Goal: Transaction & Acquisition: Purchase product/service

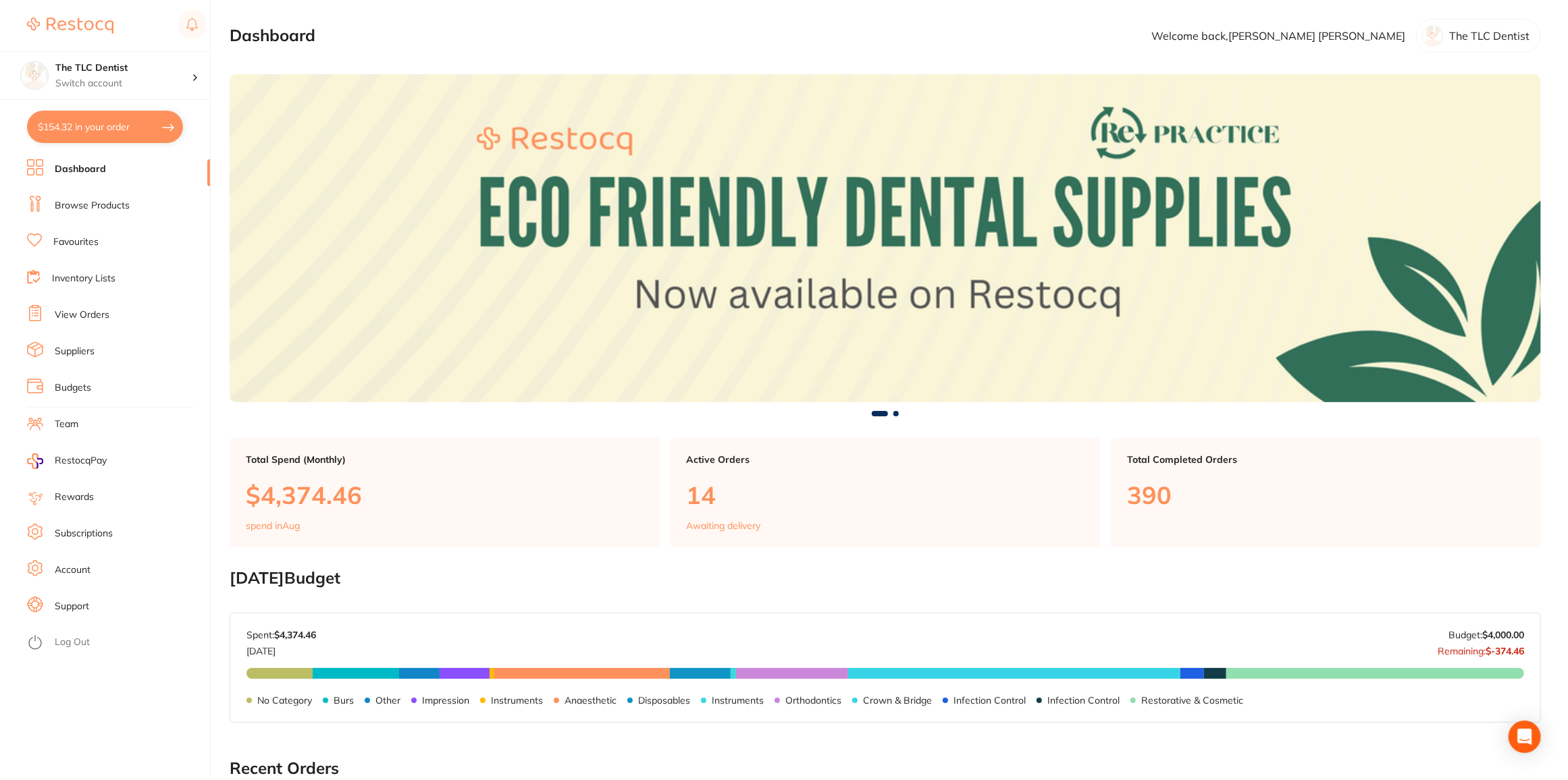
click at [85, 200] on link "Browse Products" at bounding box center [92, 206] width 75 height 14
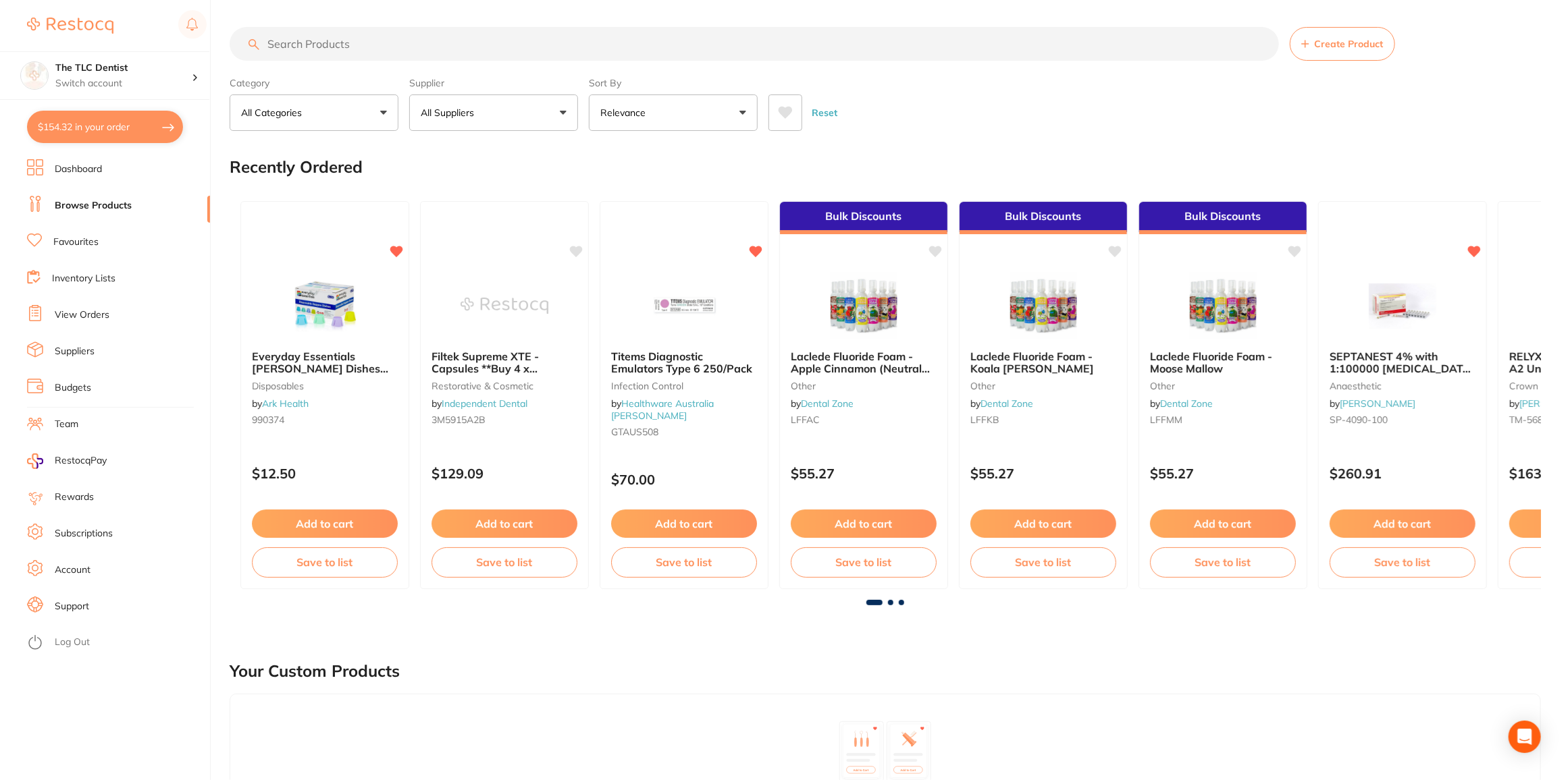
click at [354, 45] on input "search" at bounding box center [754, 44] width 1049 height 34
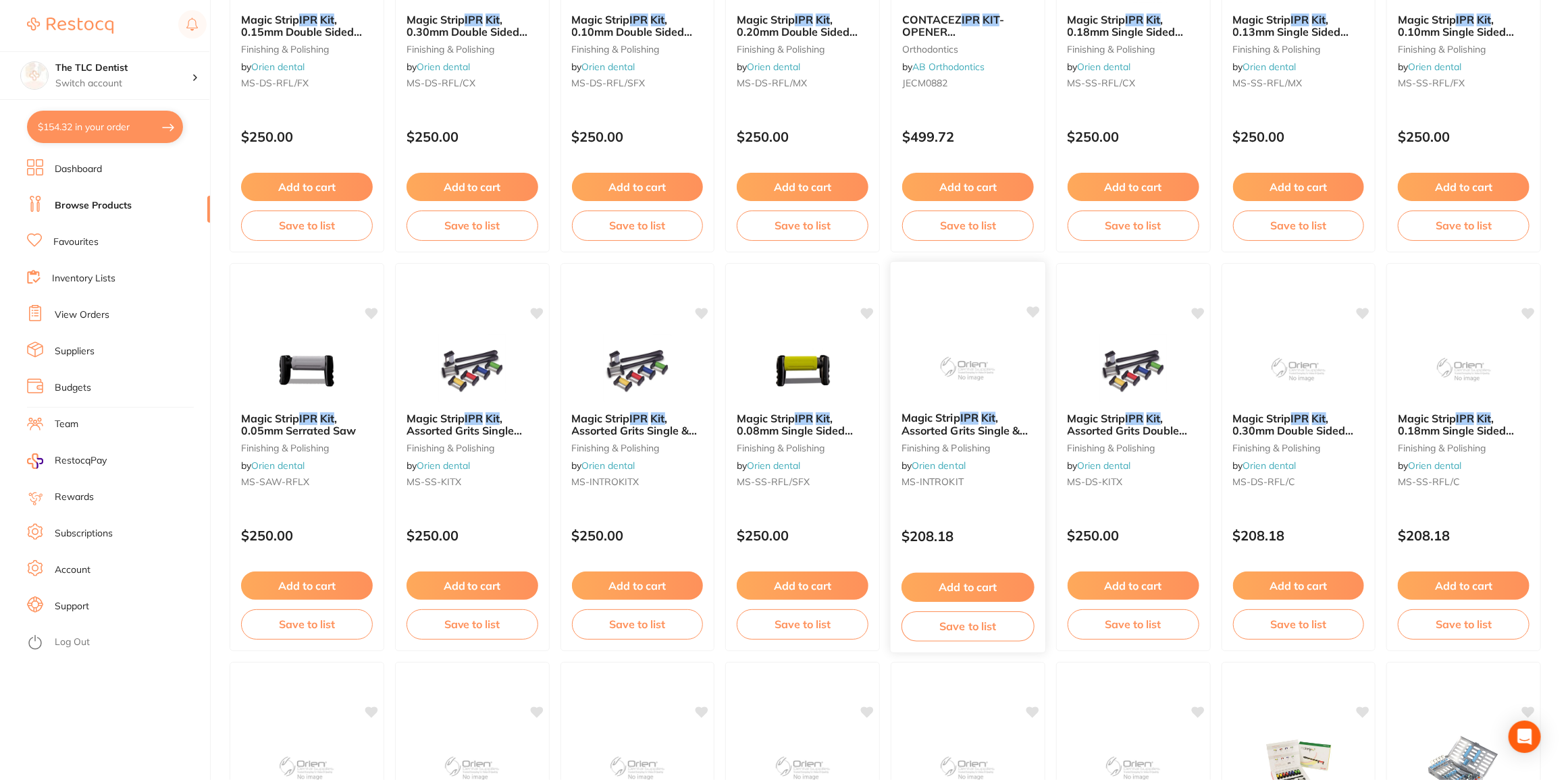
scroll to position [306, 0]
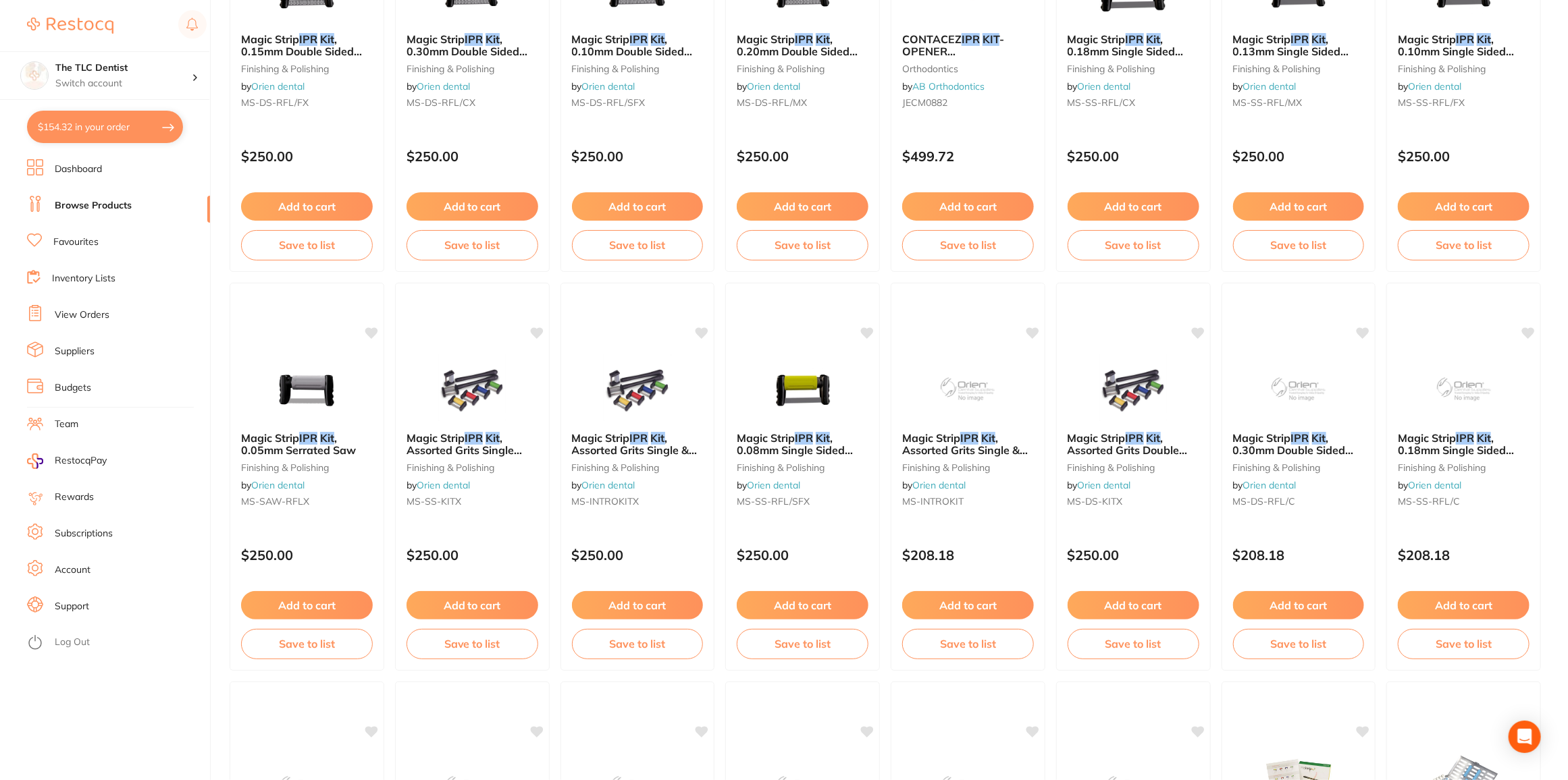
click at [626, 397] on img at bounding box center [637, 387] width 88 height 68
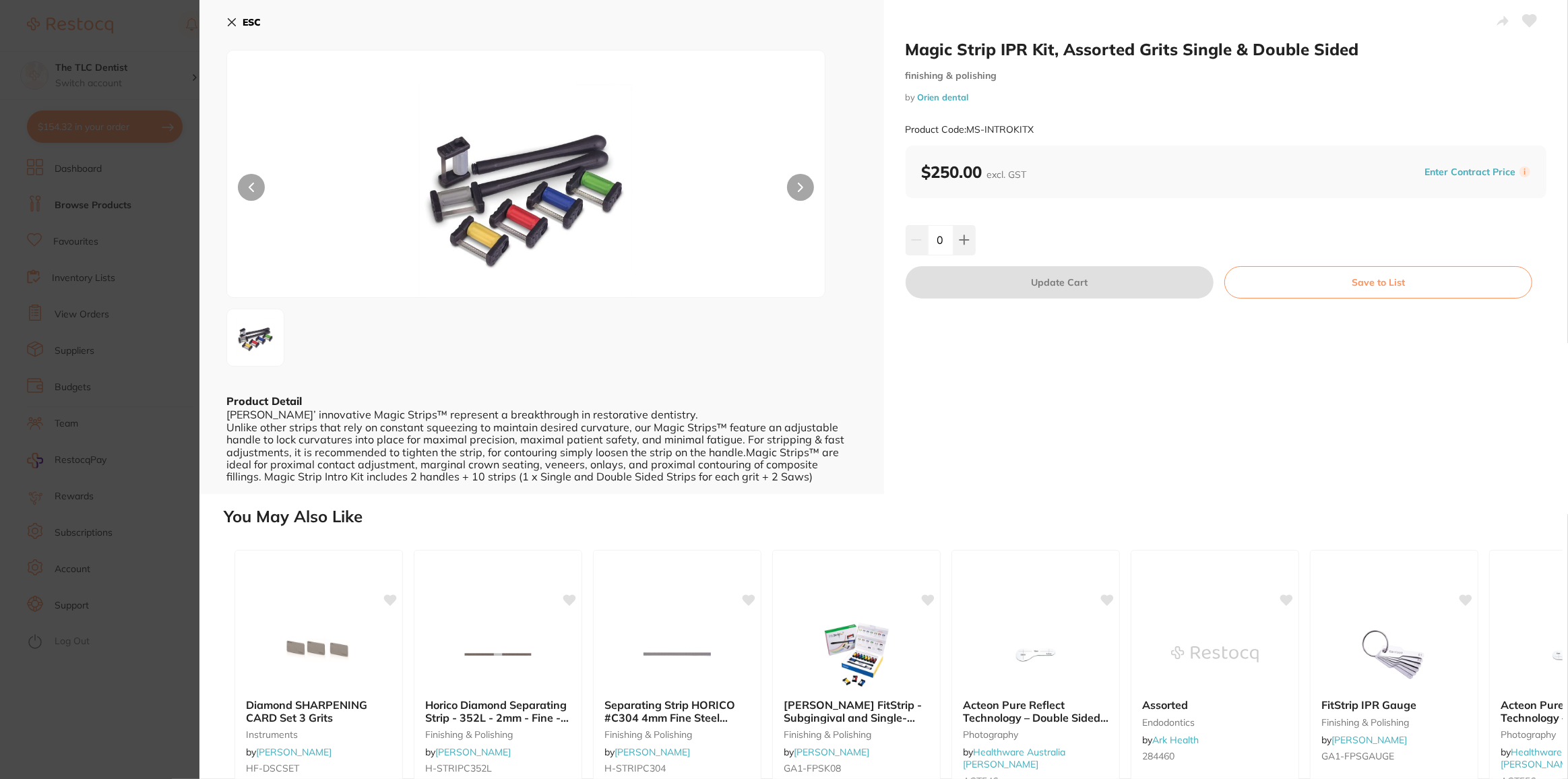
click at [72, 689] on section "Magic Strip IPR Kit, Assorted Grits Single & Double Sided finishing & polishing…" at bounding box center [784, 390] width 1568 height 779
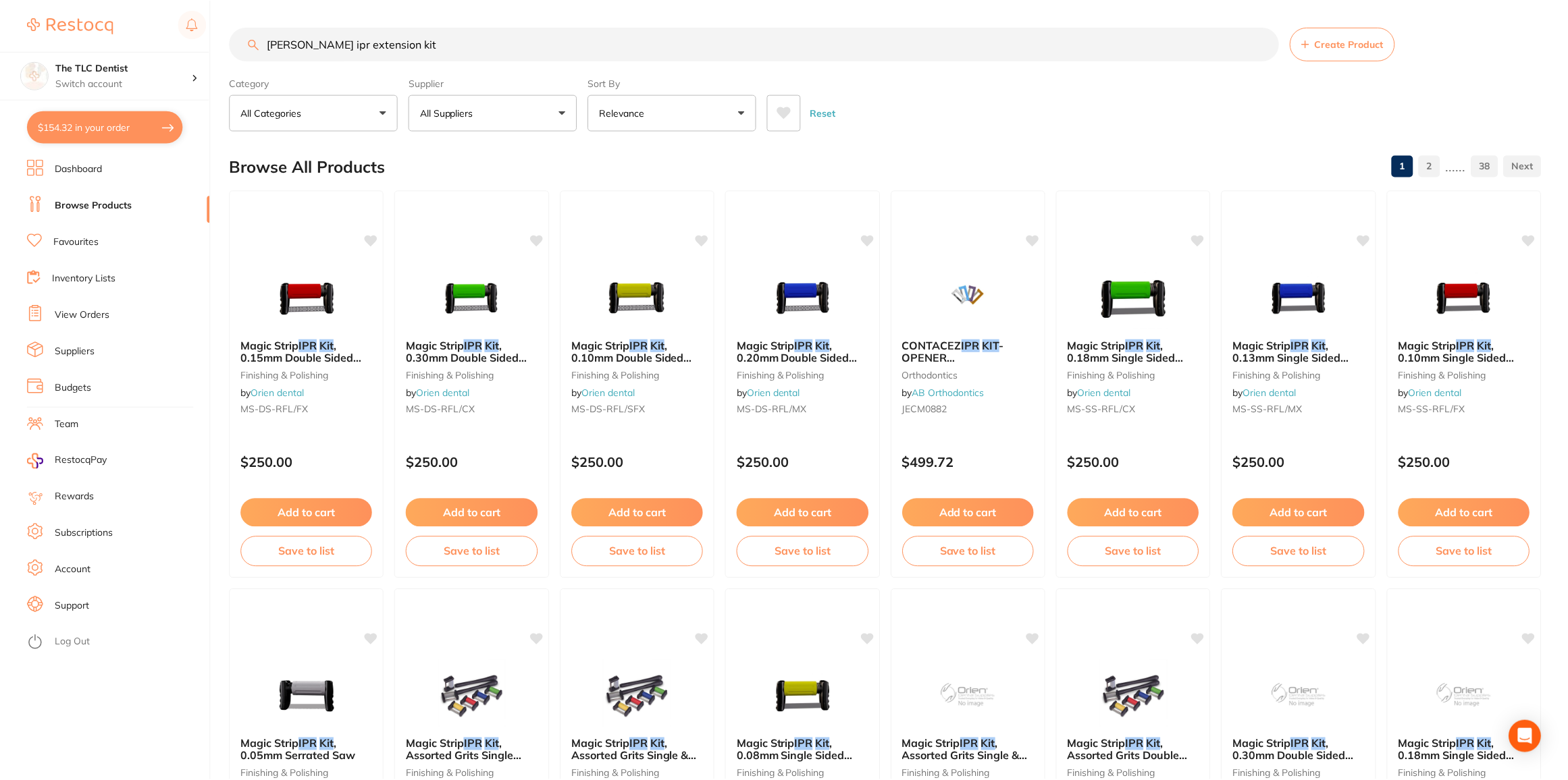
scroll to position [306, 0]
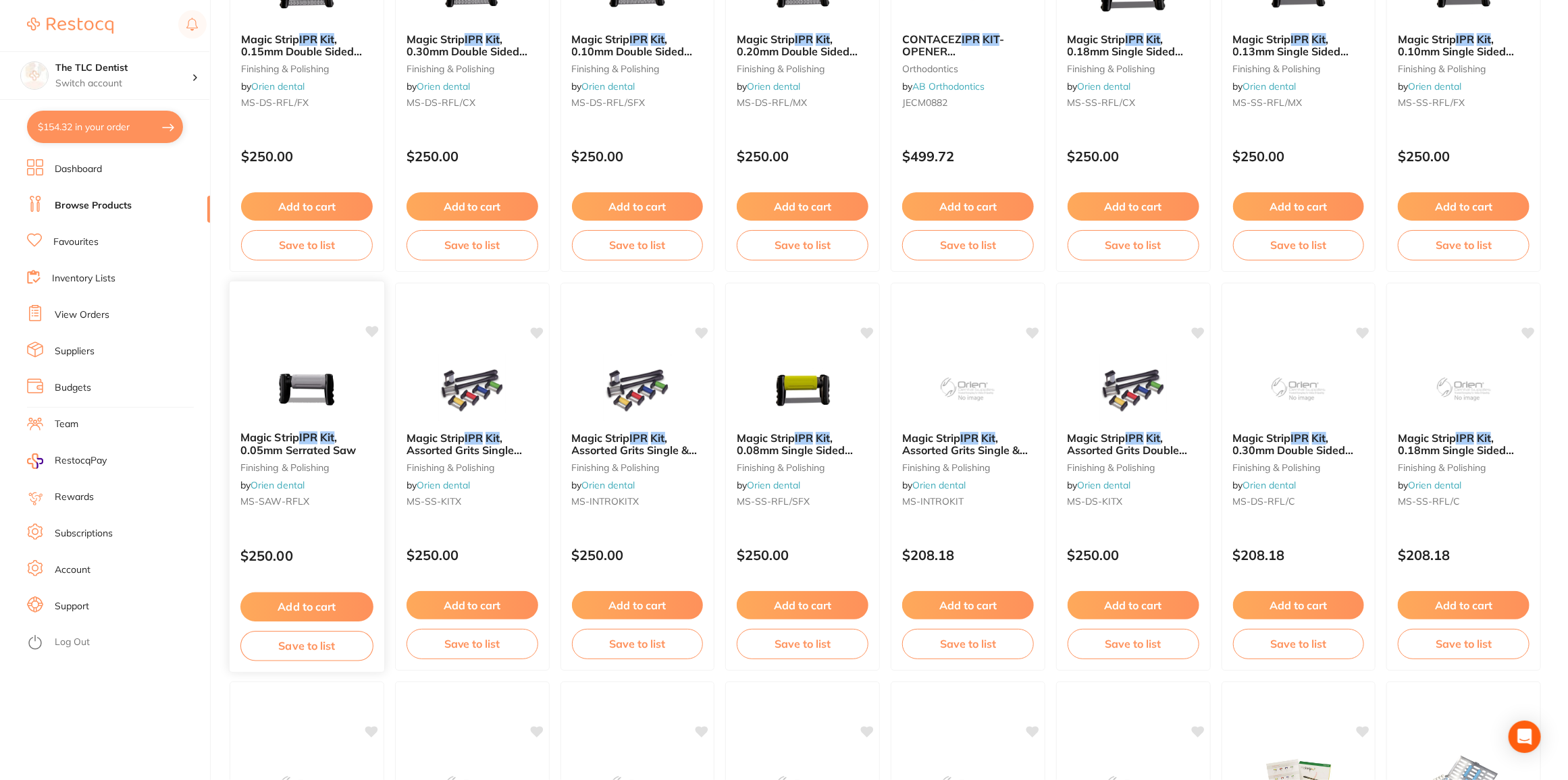
click at [308, 379] on img at bounding box center [306, 386] width 88 height 69
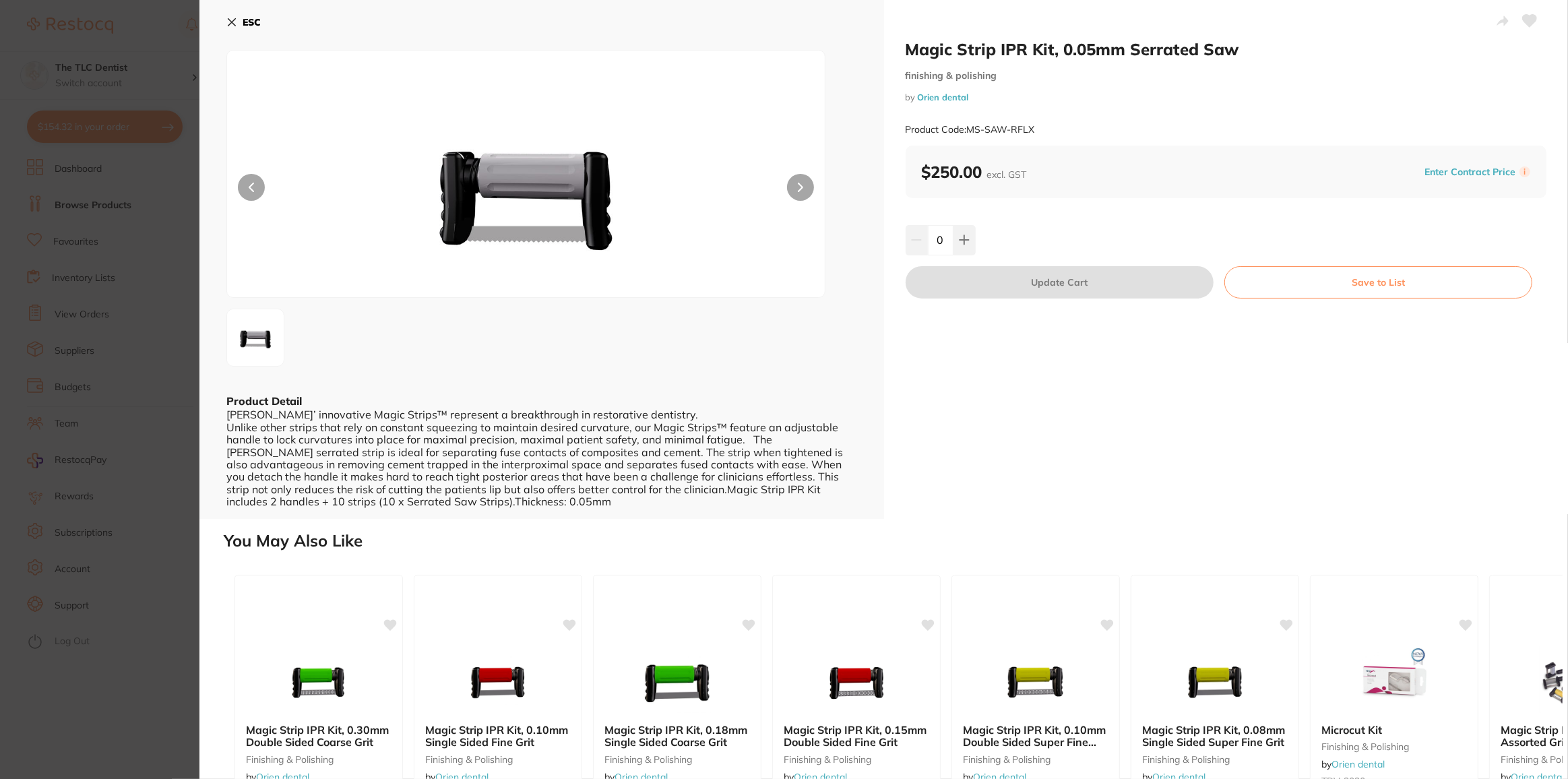
click at [132, 716] on section "Magic Strip IPR Kit, 0.05mm Serrated Saw finishing & polishing by Orien dental …" at bounding box center [784, 390] width 1568 height 779
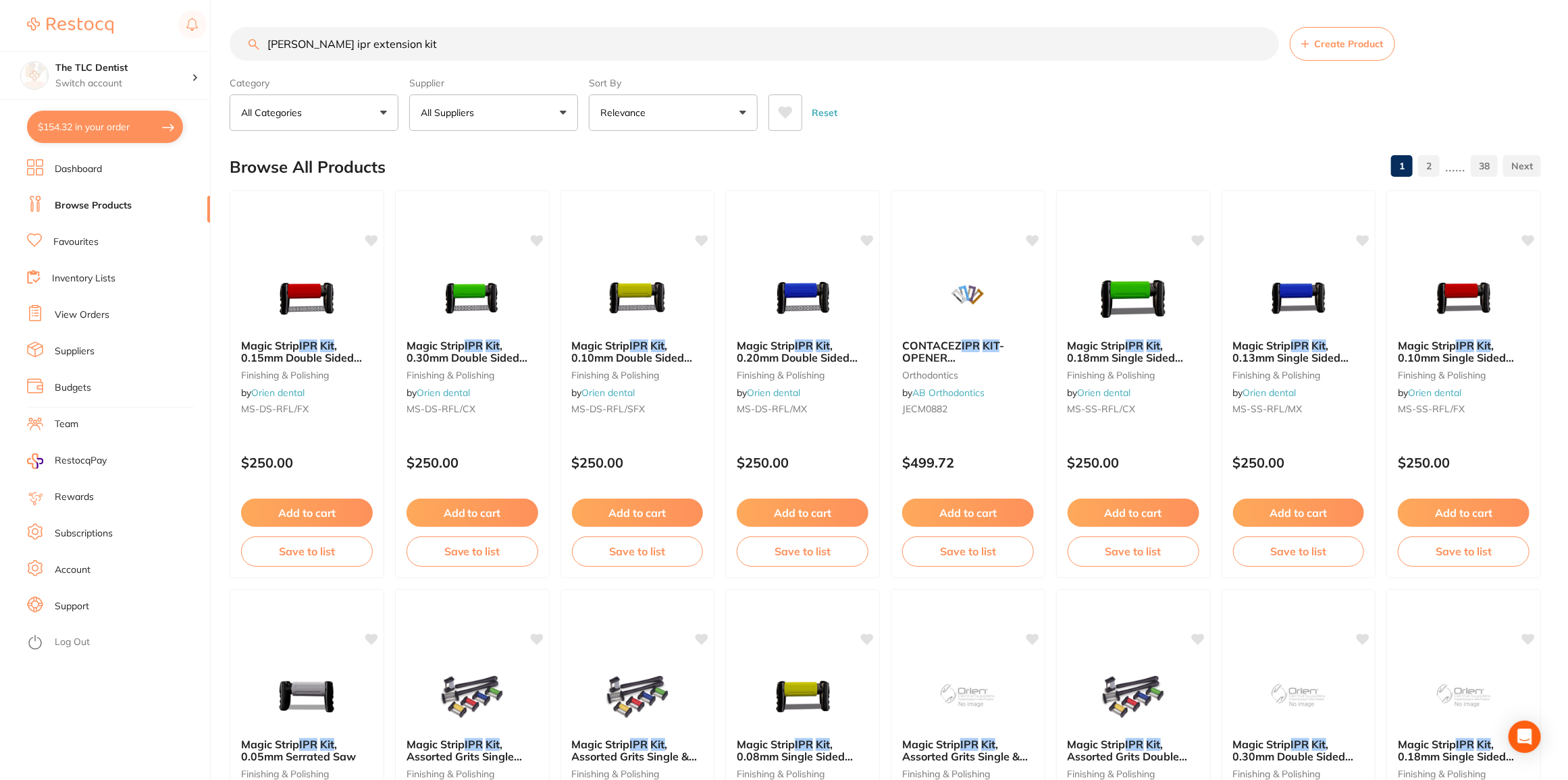
drag, startPoint x: 422, startPoint y: 47, endPoint x: 85, endPoint y: 9, distance: 339.1
click at [85, 9] on div "$154.32 The TLC Dentist Switch account The TLC Dentist $154.32 in your order Da…" at bounding box center [784, 390] width 1568 height 780
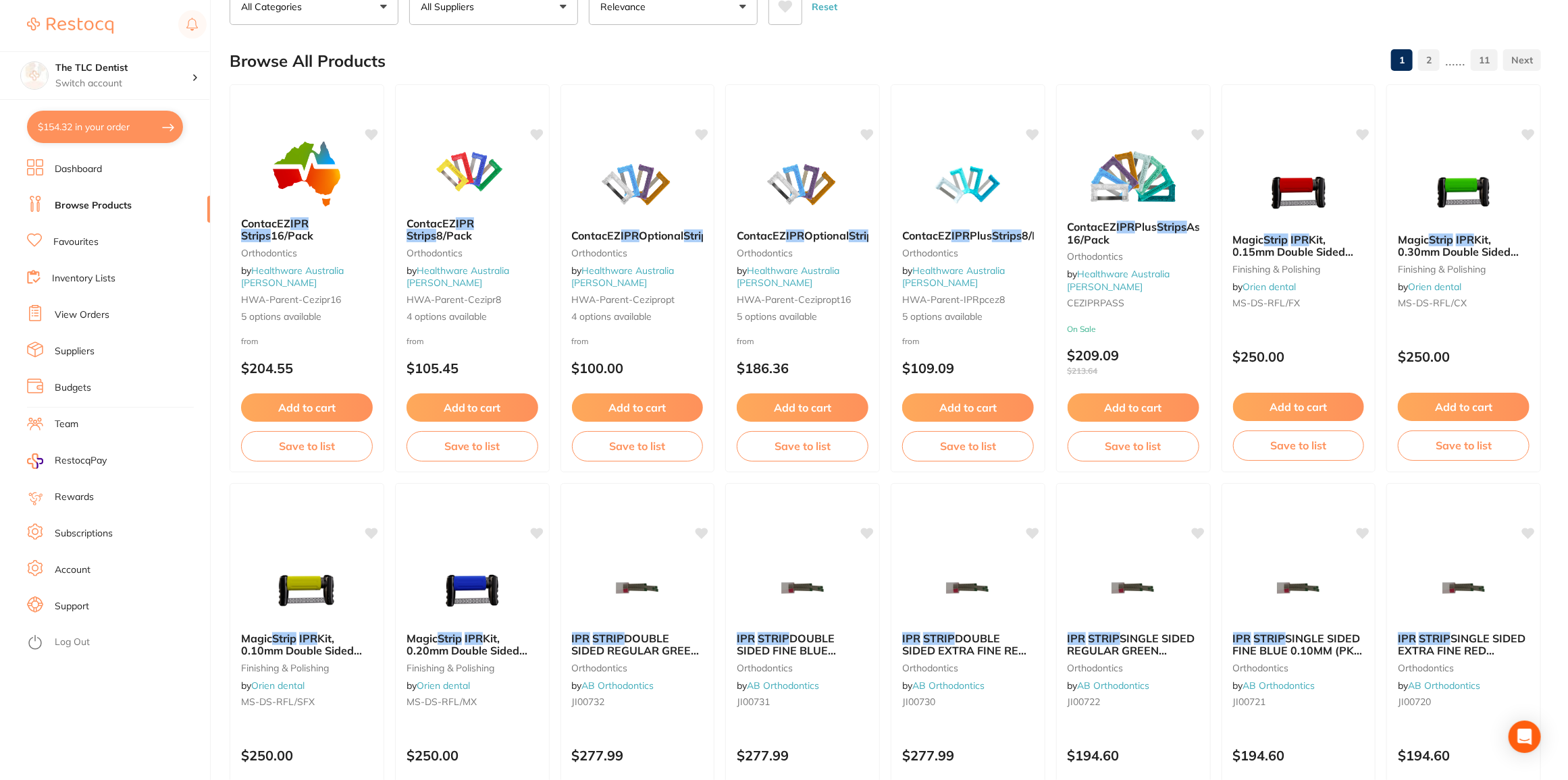
scroll to position [61, 0]
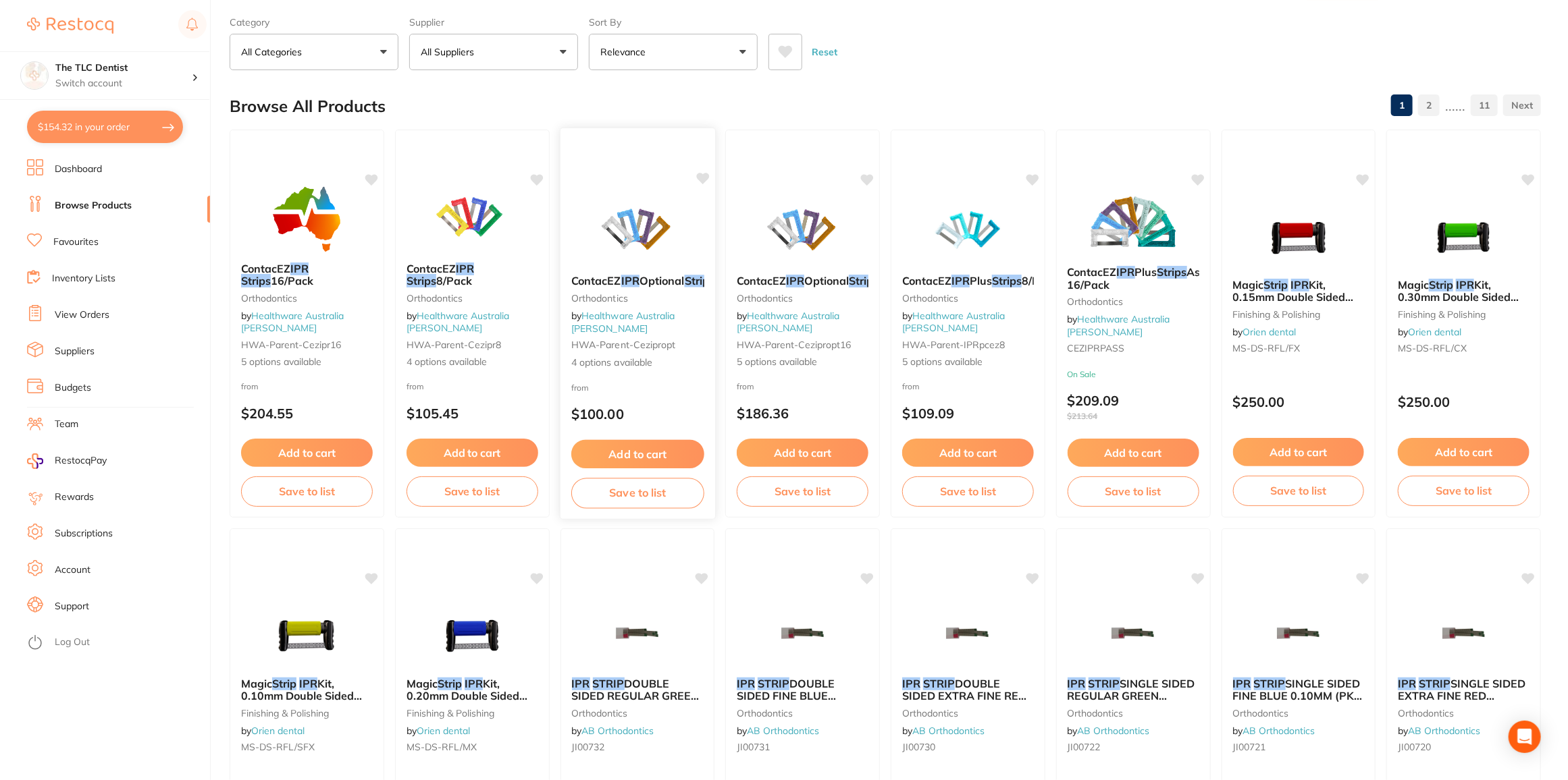
click at [643, 233] on img at bounding box center [637, 230] width 88 height 69
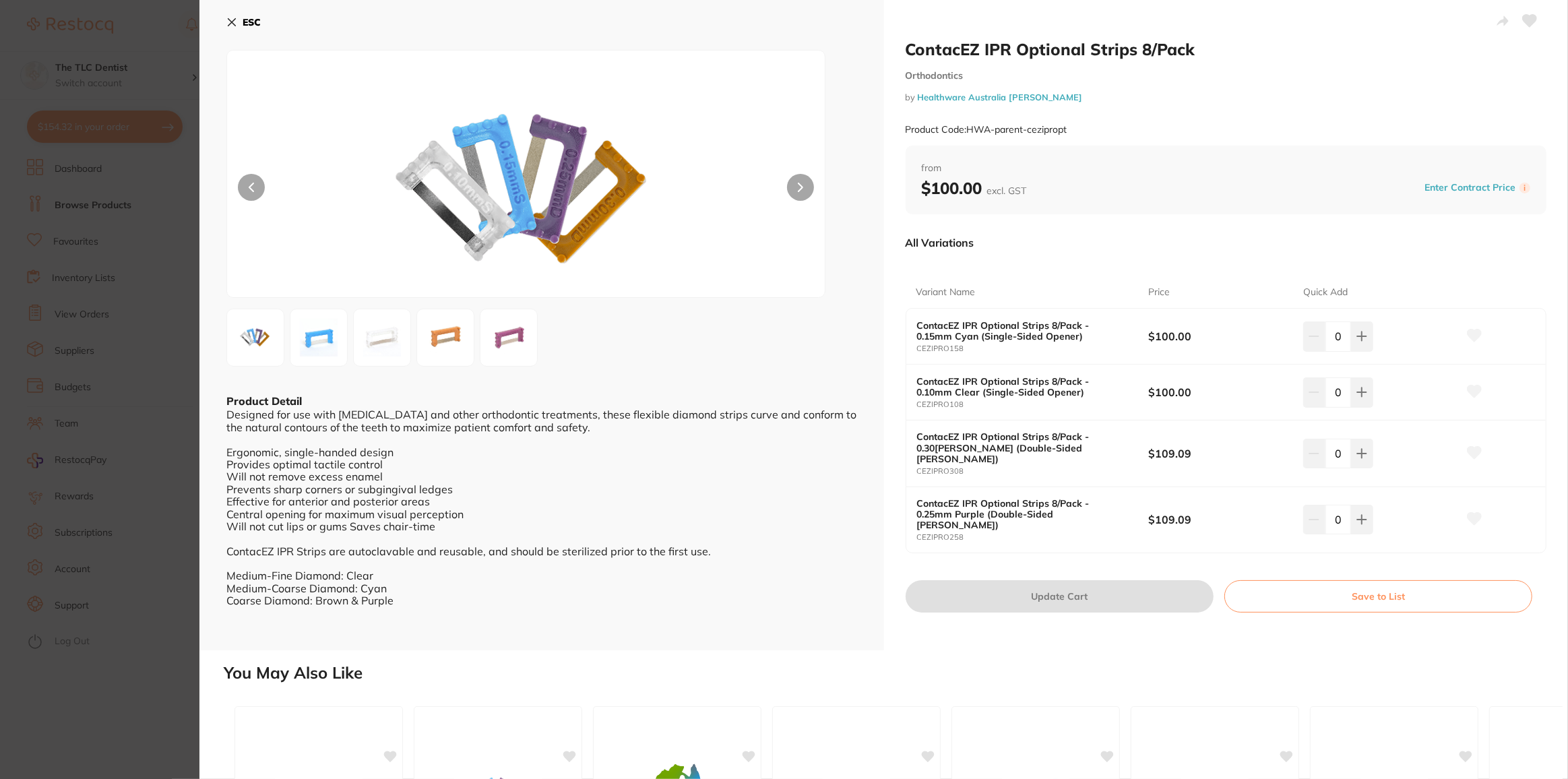
click at [379, 333] on img at bounding box center [382, 338] width 49 height 49
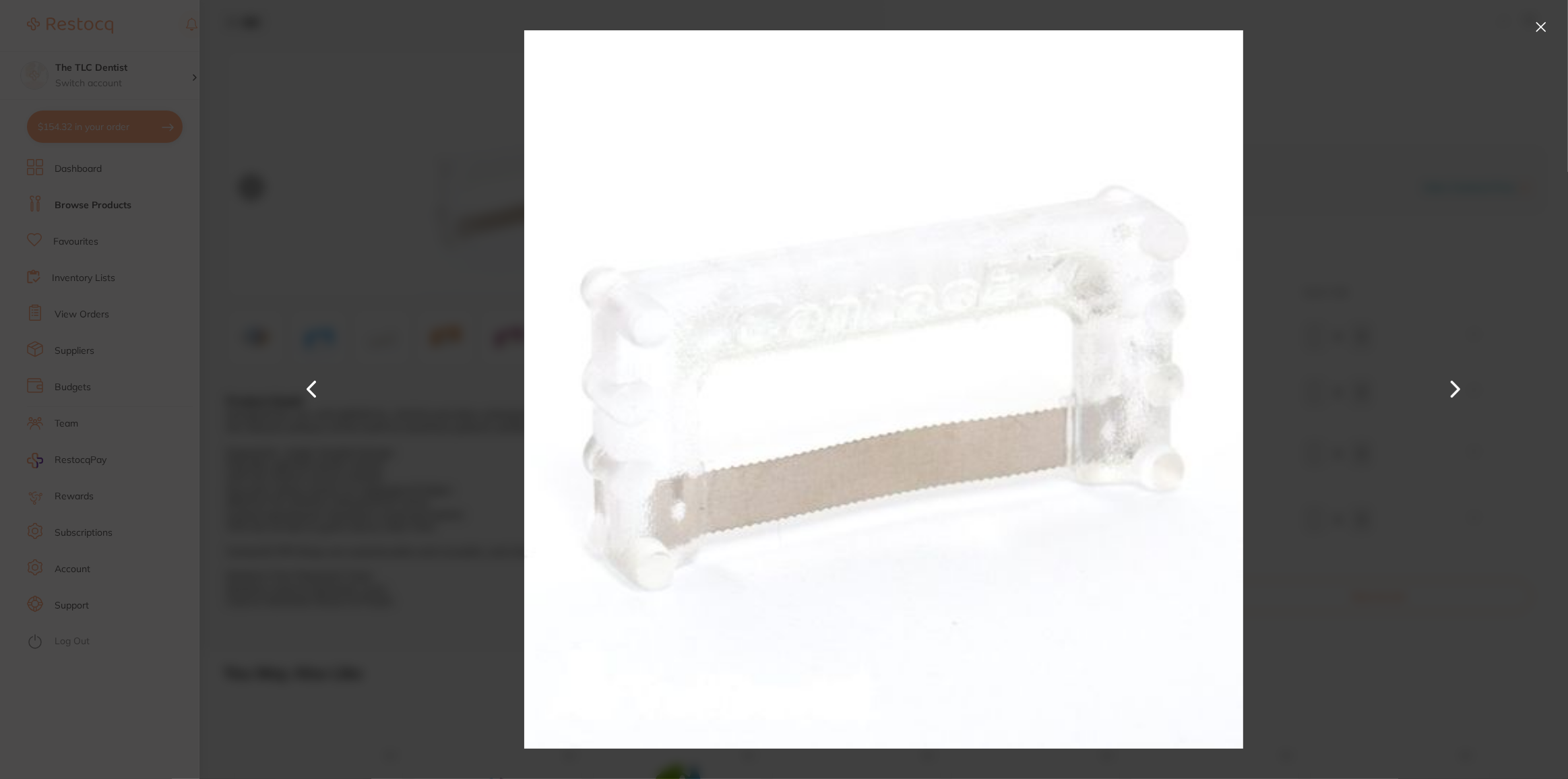
click at [1460, 383] on button at bounding box center [1456, 390] width 32 height 390
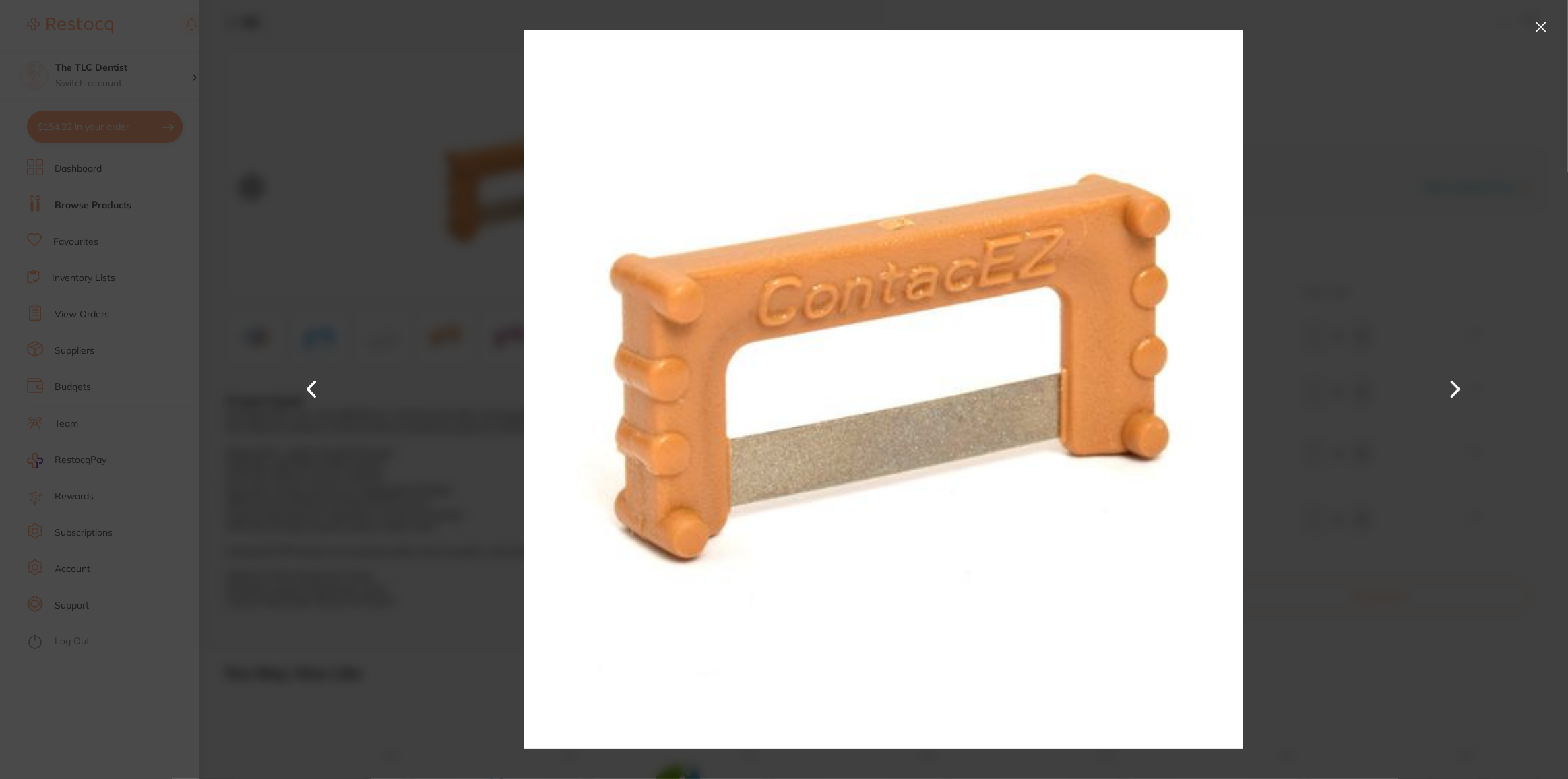
drag, startPoint x: 89, startPoint y: 713, endPoint x: 103, endPoint y: 594, distance: 119.8
click at [89, 713] on section "ContacEZ IPR Optional Strips 8/Pack Orthodontics by Healthware Australia [PERSO…" at bounding box center [784, 390] width 1568 height 779
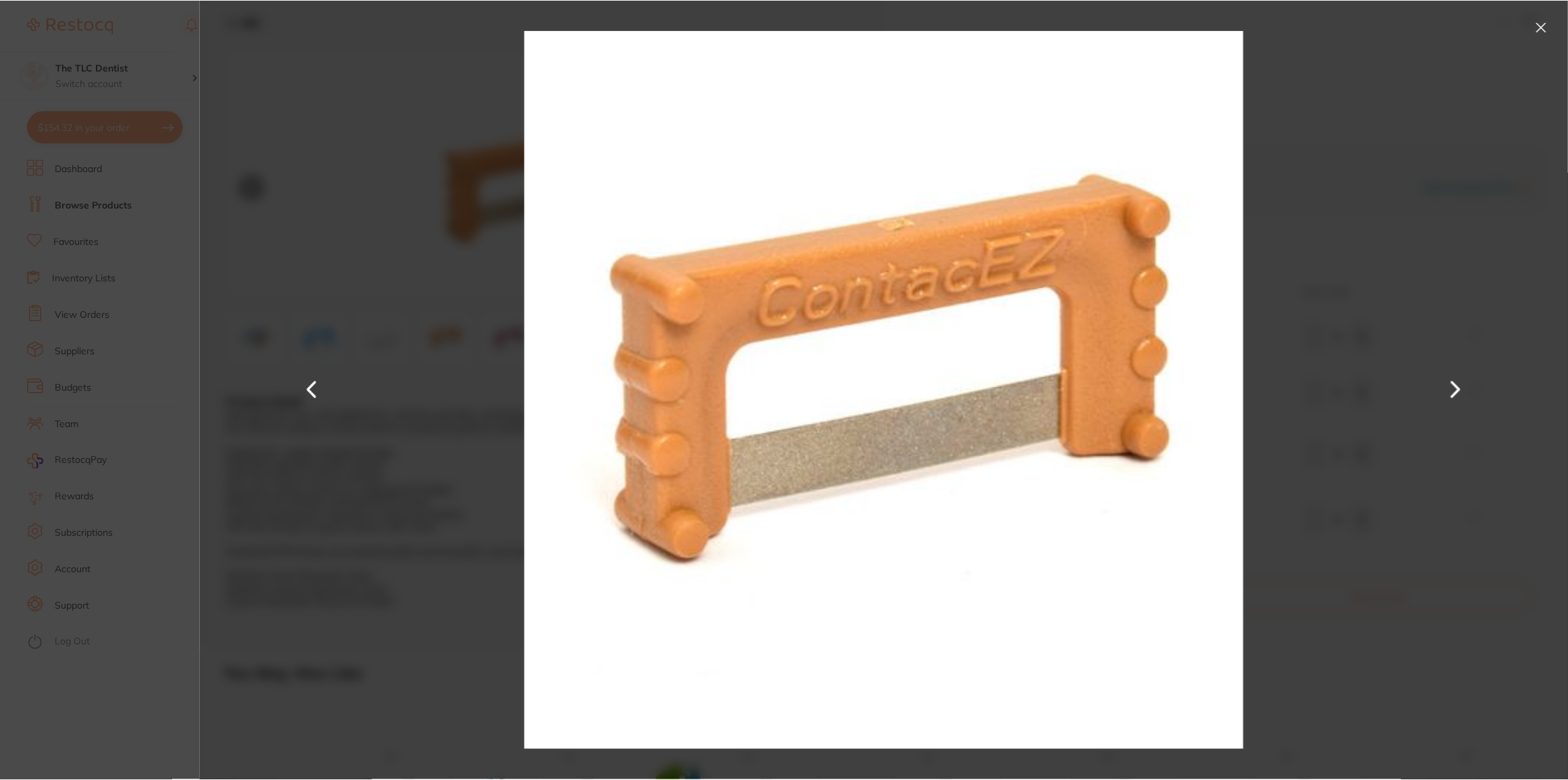
scroll to position [61, 0]
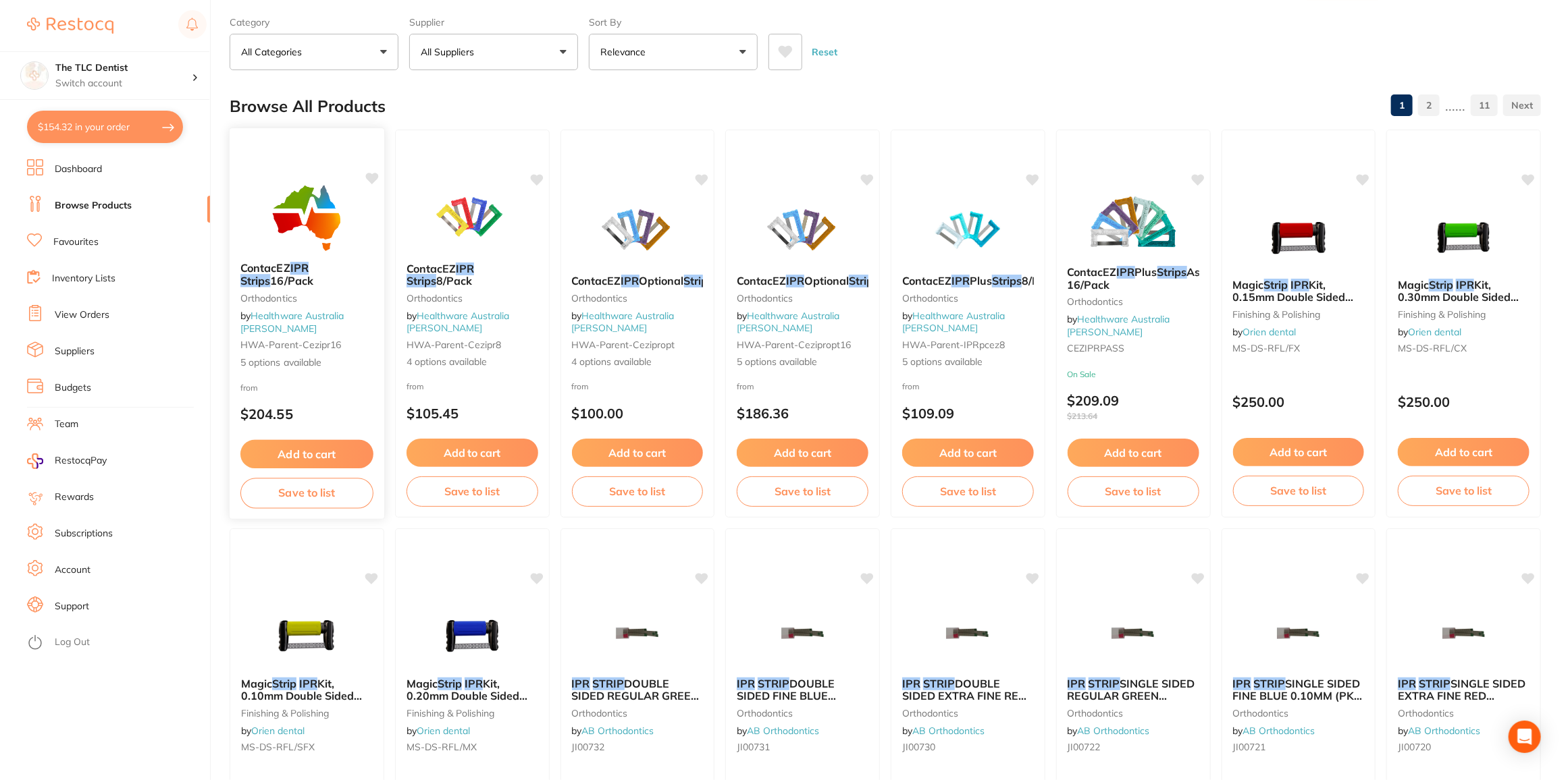
click at [307, 227] on img at bounding box center [306, 217] width 88 height 69
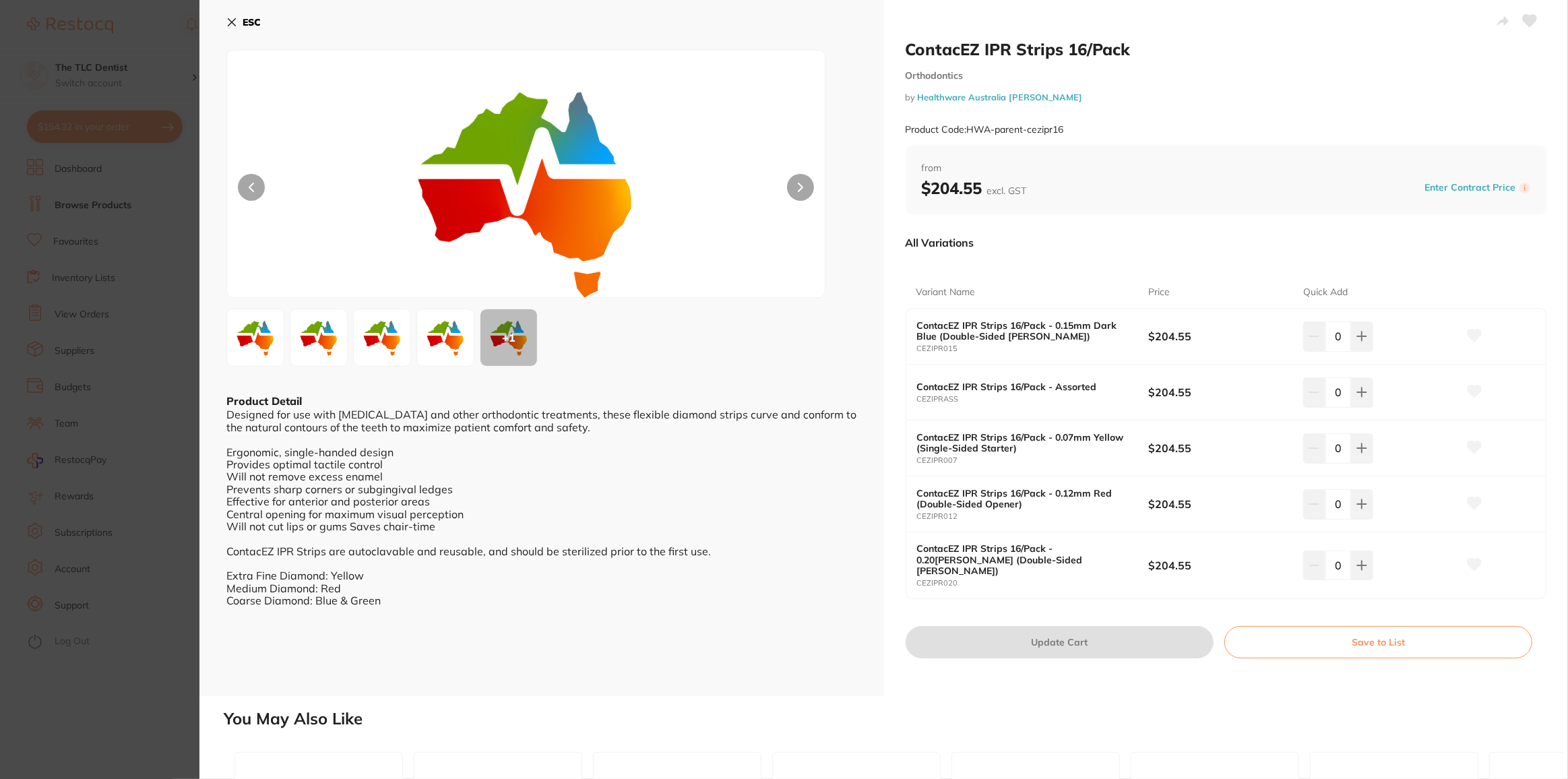
click at [234, 21] on icon at bounding box center [231, 22] width 11 height 11
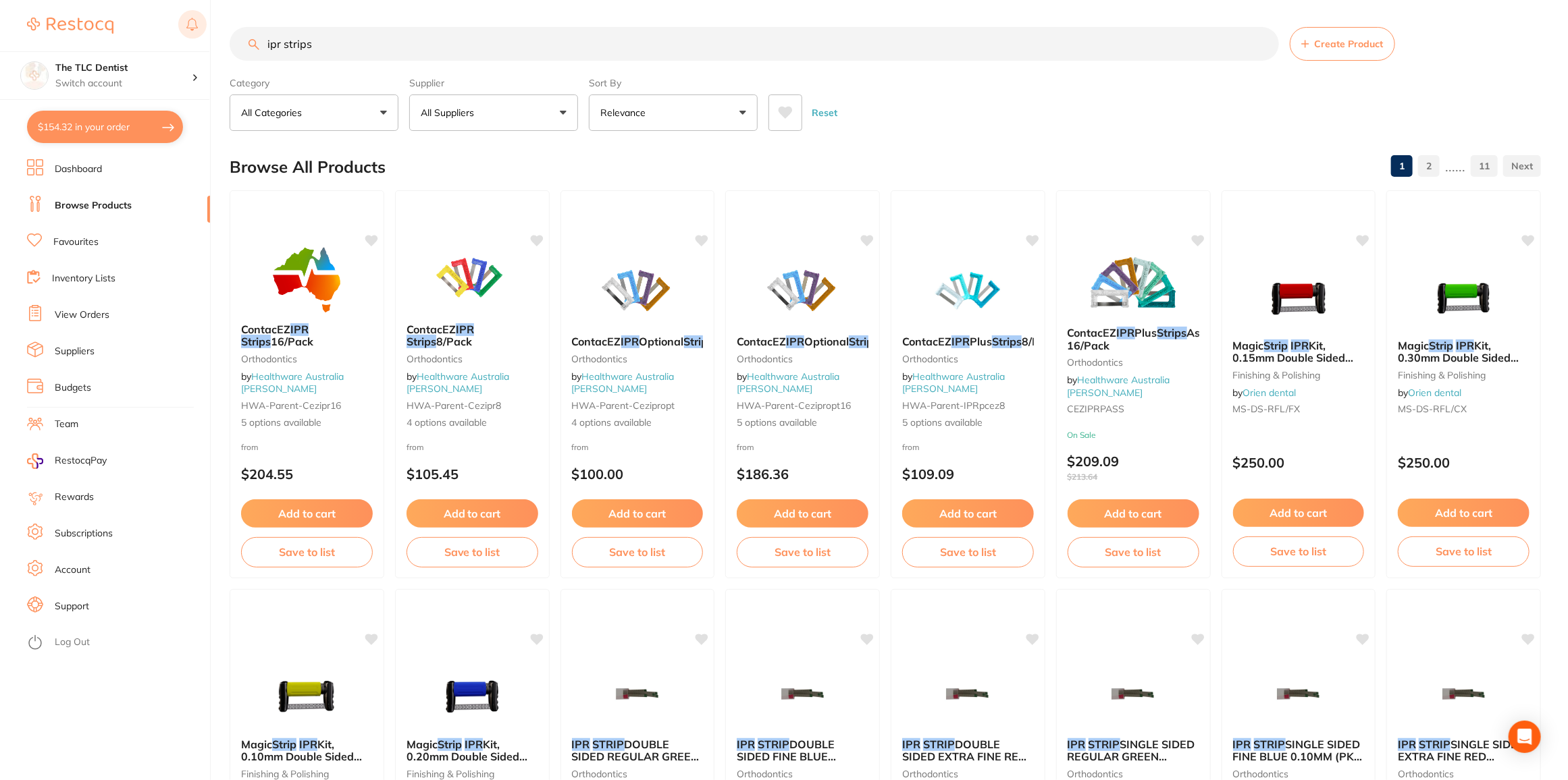
drag, startPoint x: 335, startPoint y: 42, endPoint x: 182, endPoint y: 22, distance: 154.3
click at [182, 22] on div "$154.32 The TLC Dentist Switch account The TLC Dentist $154.32 in your order Da…" at bounding box center [784, 390] width 1568 height 780
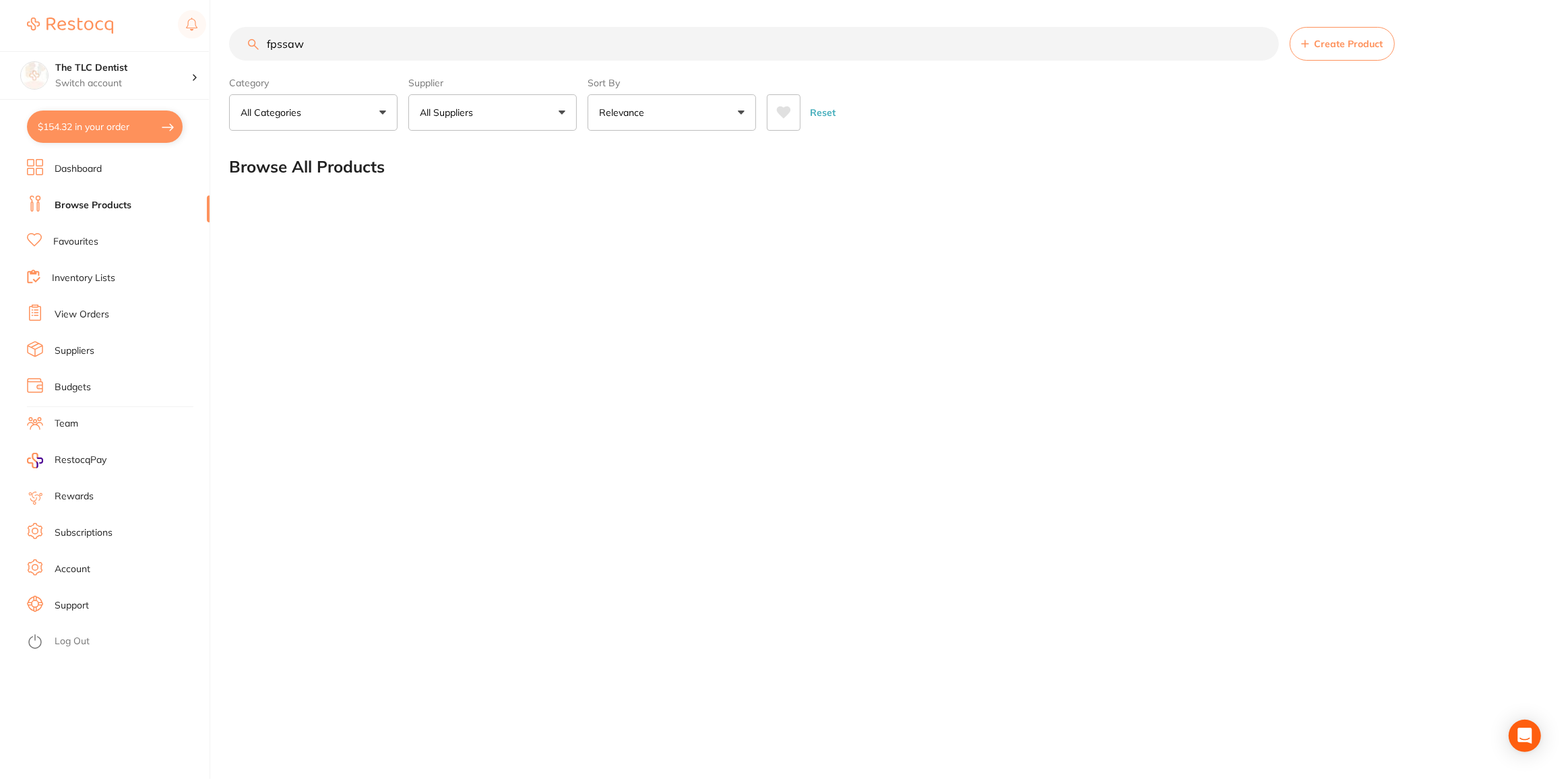
click at [318, 47] on input "fpssaw" at bounding box center [754, 44] width 1050 height 33
drag, startPoint x: 308, startPoint y: 42, endPoint x: 236, endPoint y: 46, distance: 72.1
click at [236, 46] on input "fpssaw" at bounding box center [754, 44] width 1050 height 33
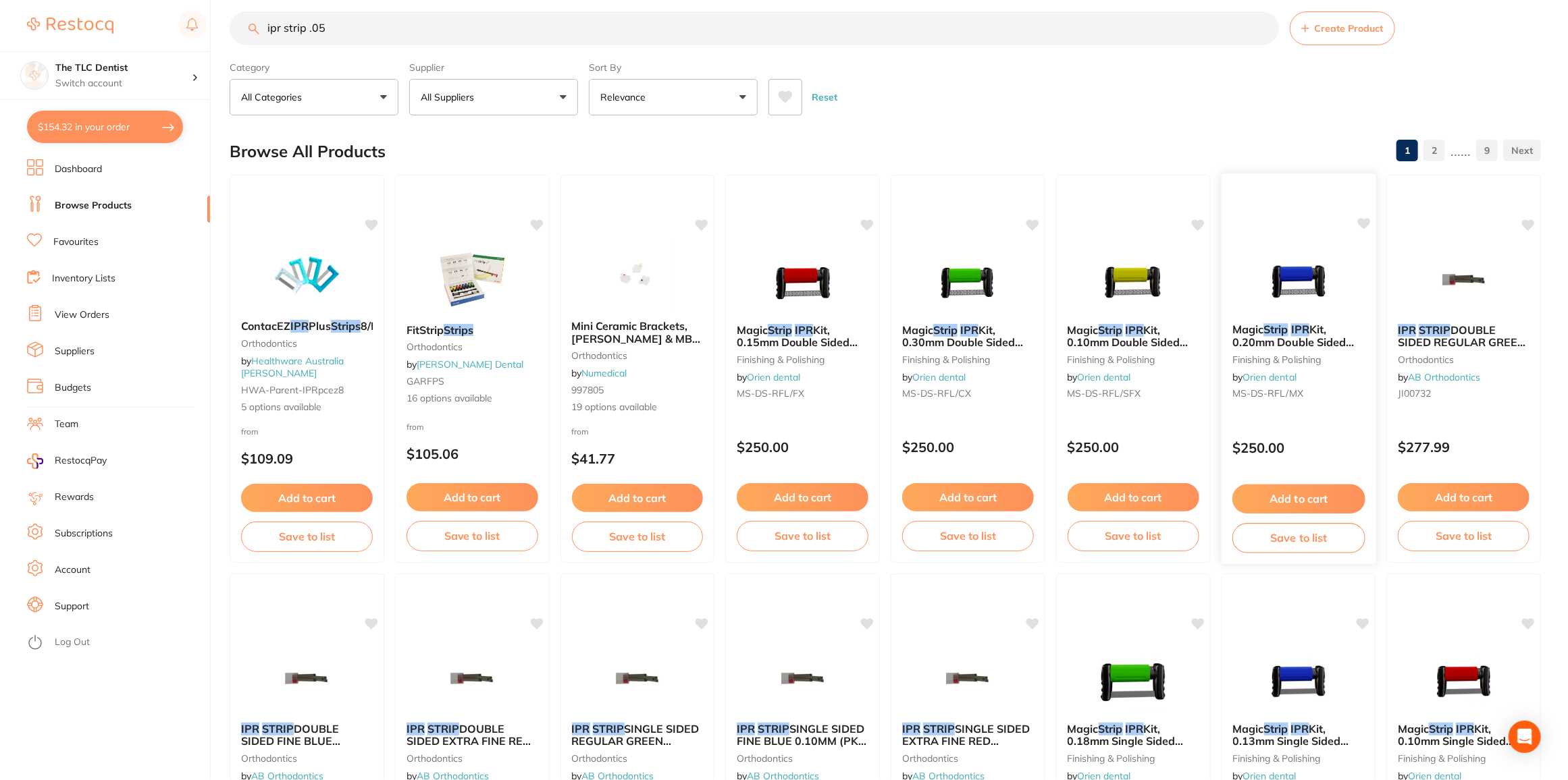
scroll to position [122, 0]
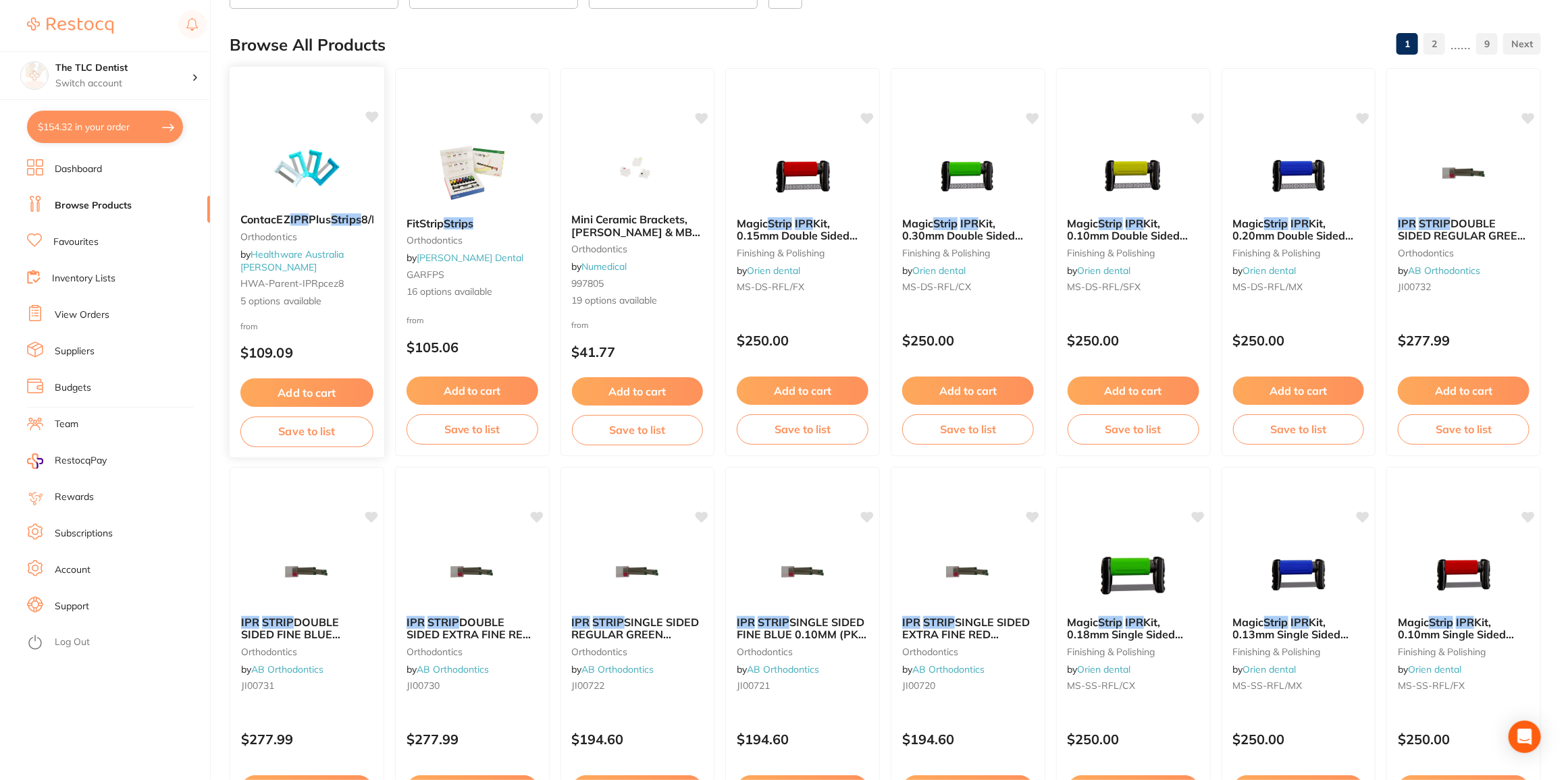
click at [302, 150] on img at bounding box center [306, 168] width 88 height 69
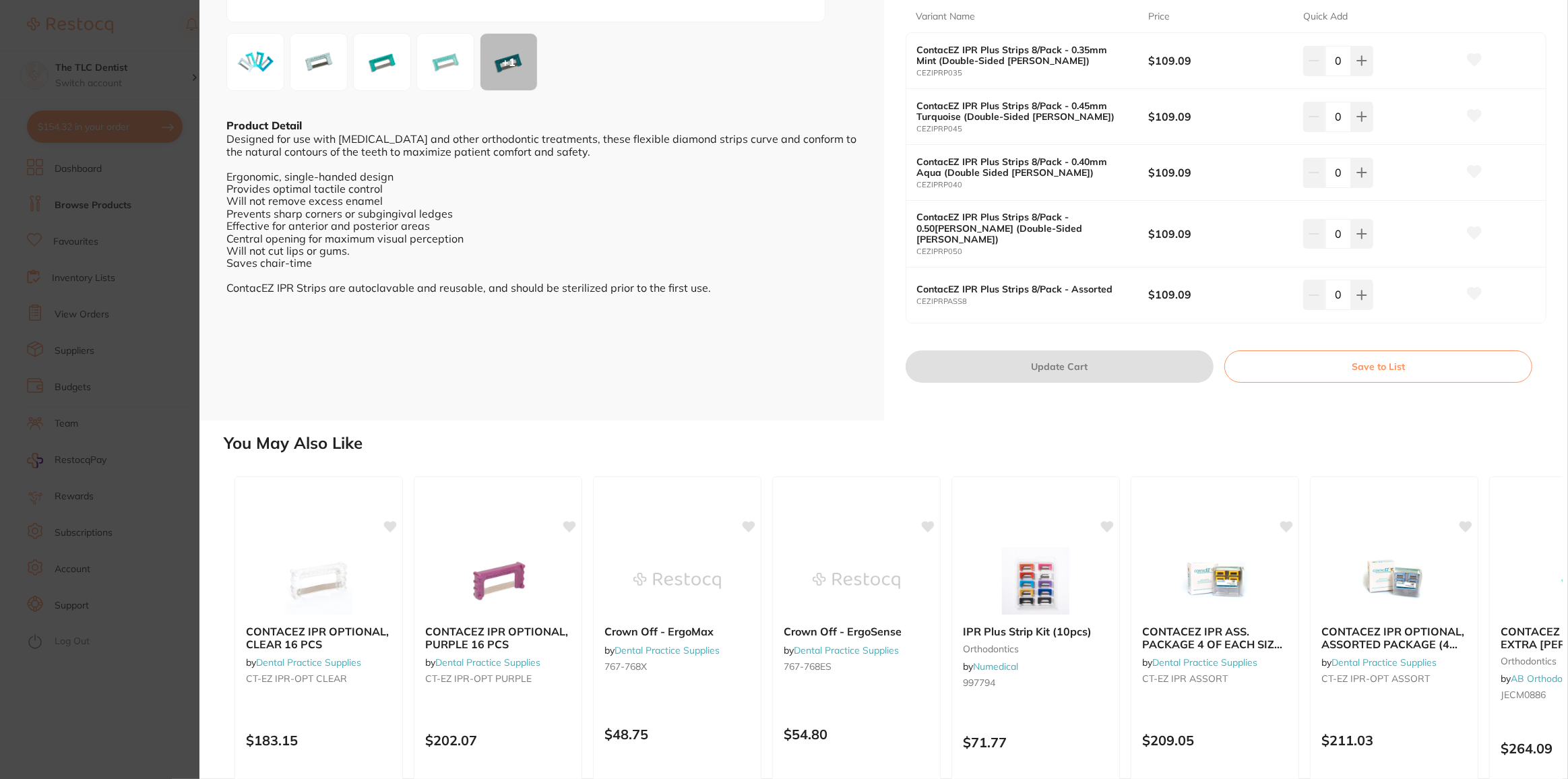
scroll to position [365, 0]
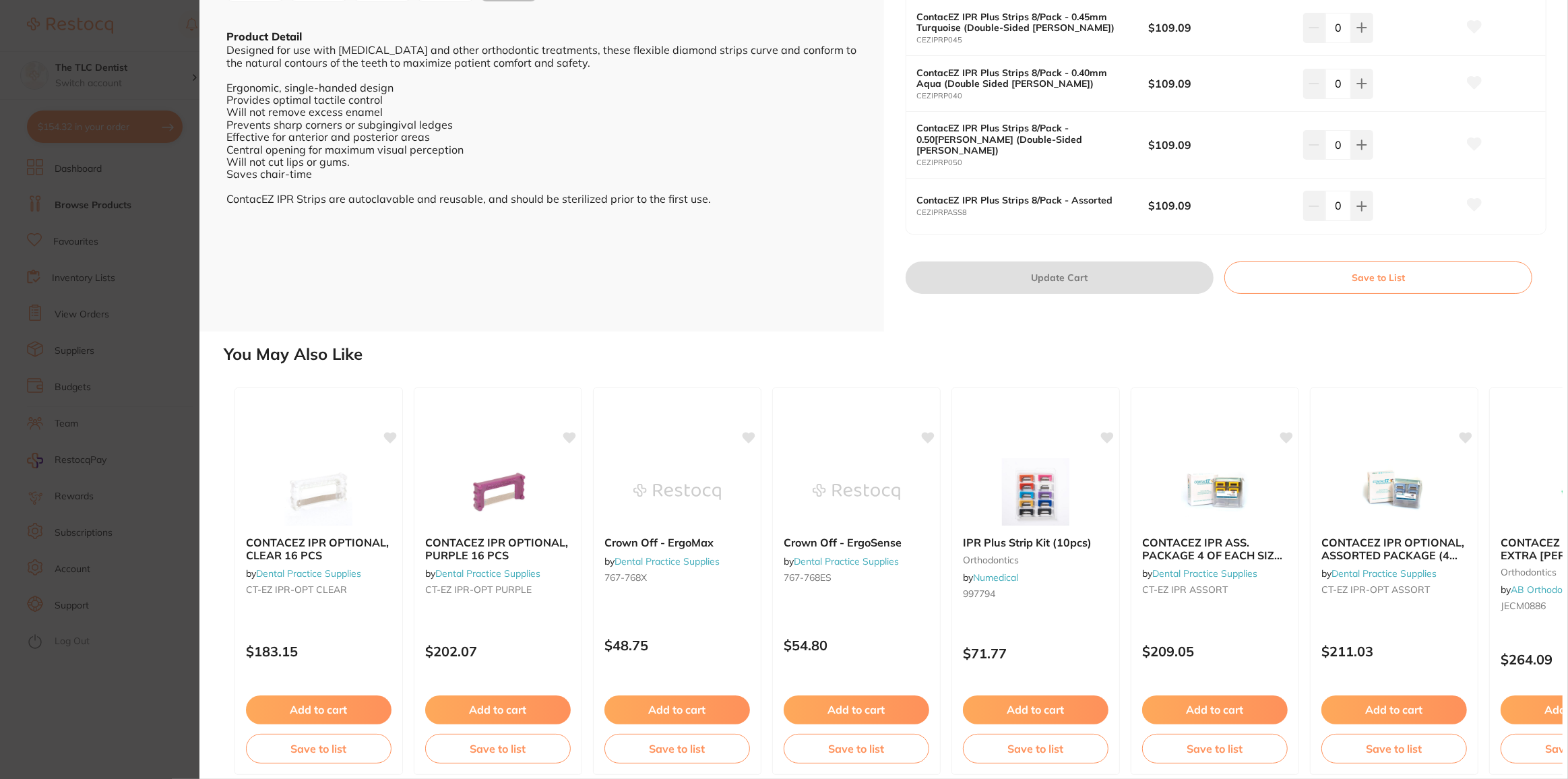
drag, startPoint x: 135, startPoint y: 702, endPoint x: 165, endPoint y: 680, distance: 37.2
click at [135, 701] on section "ContacEZ IPR Plus Strips 8/Pack Orthodontics by Healthware Australia [PERSON_NA…" at bounding box center [784, 390] width 1568 height 779
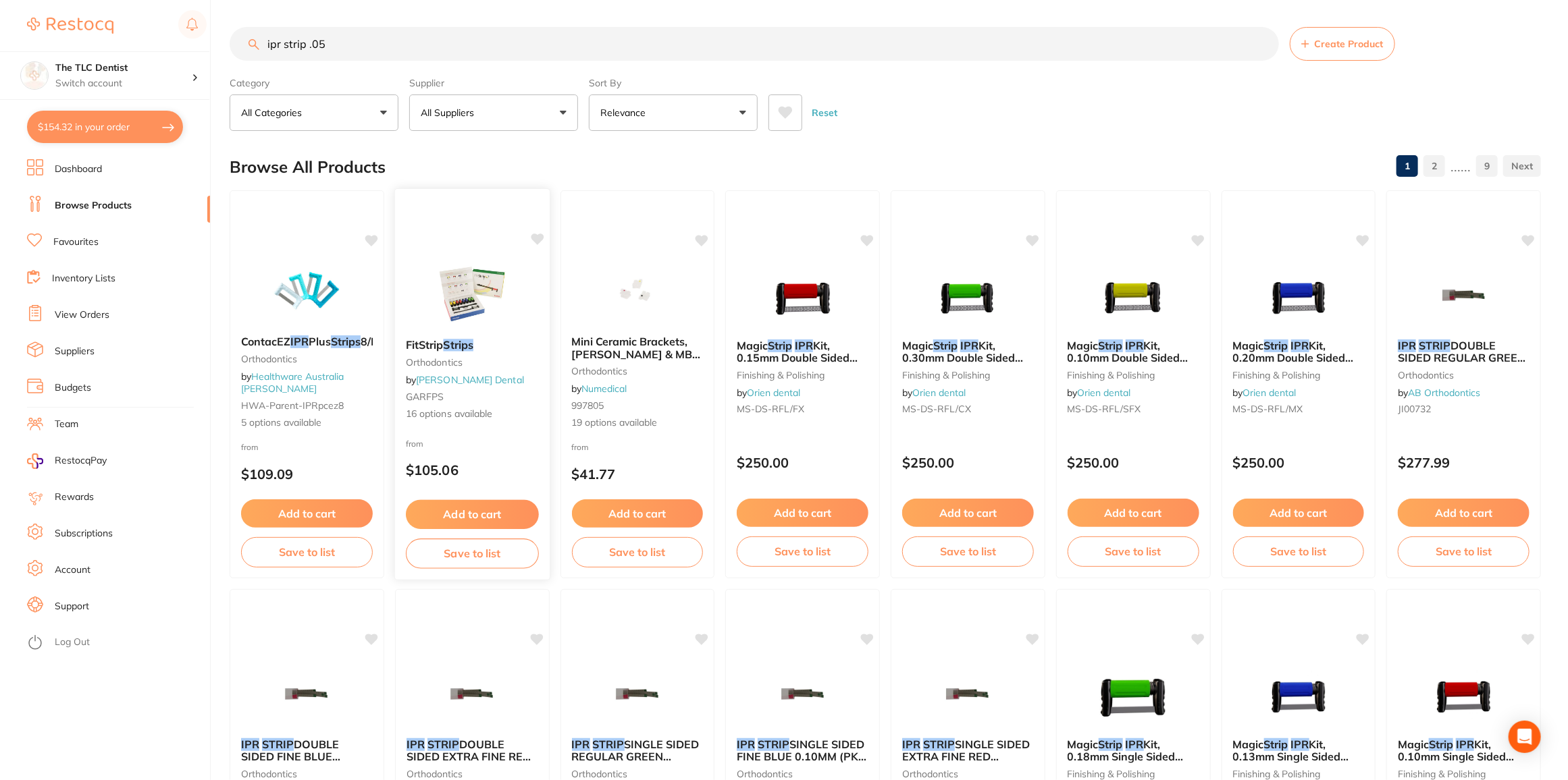
click at [467, 283] on img at bounding box center [471, 294] width 88 height 69
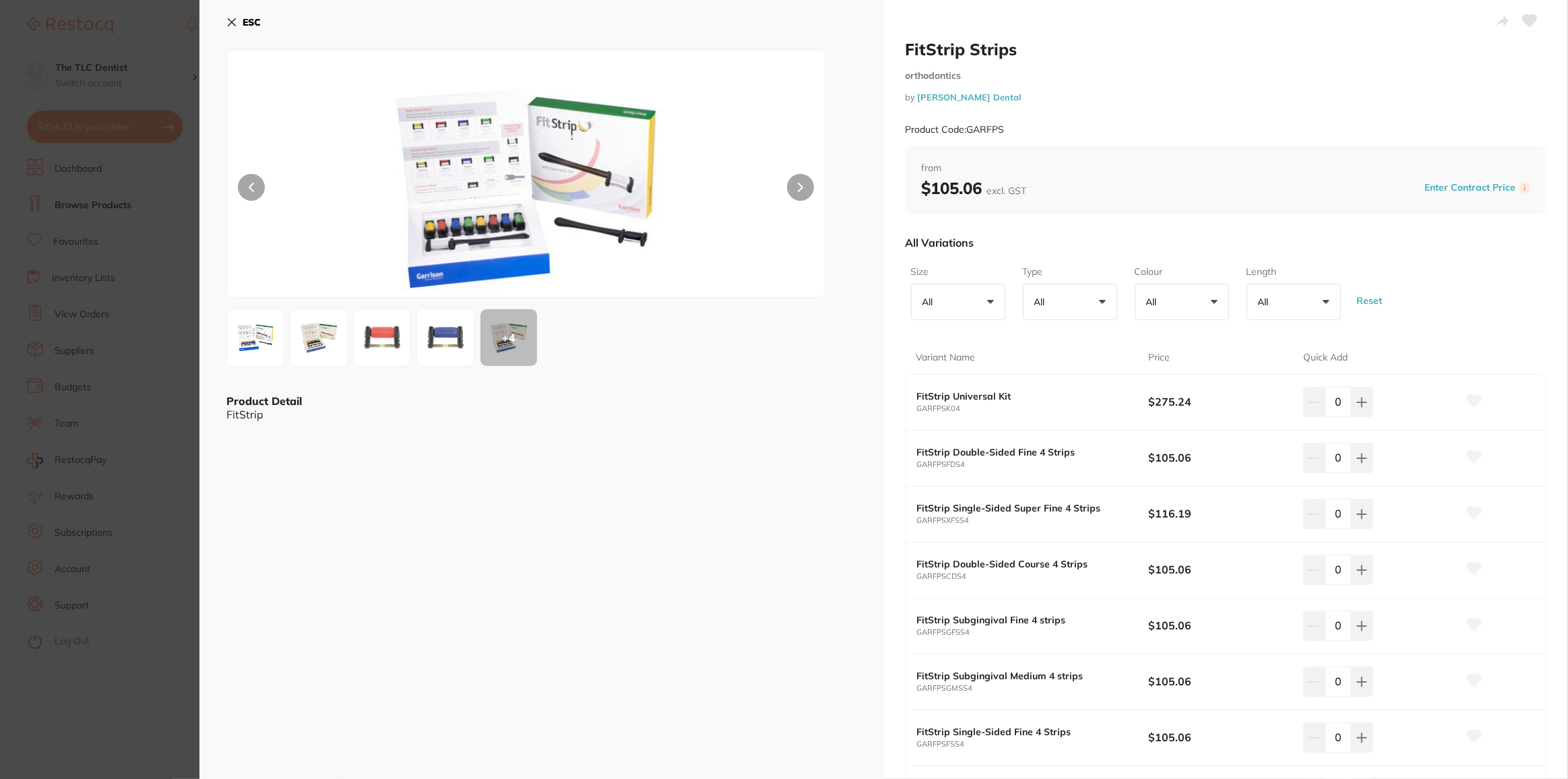
drag, startPoint x: 238, startPoint y: 20, endPoint x: 368, endPoint y: 58, distance: 135.4
click at [238, 20] on button "ESC" at bounding box center [243, 22] width 34 height 23
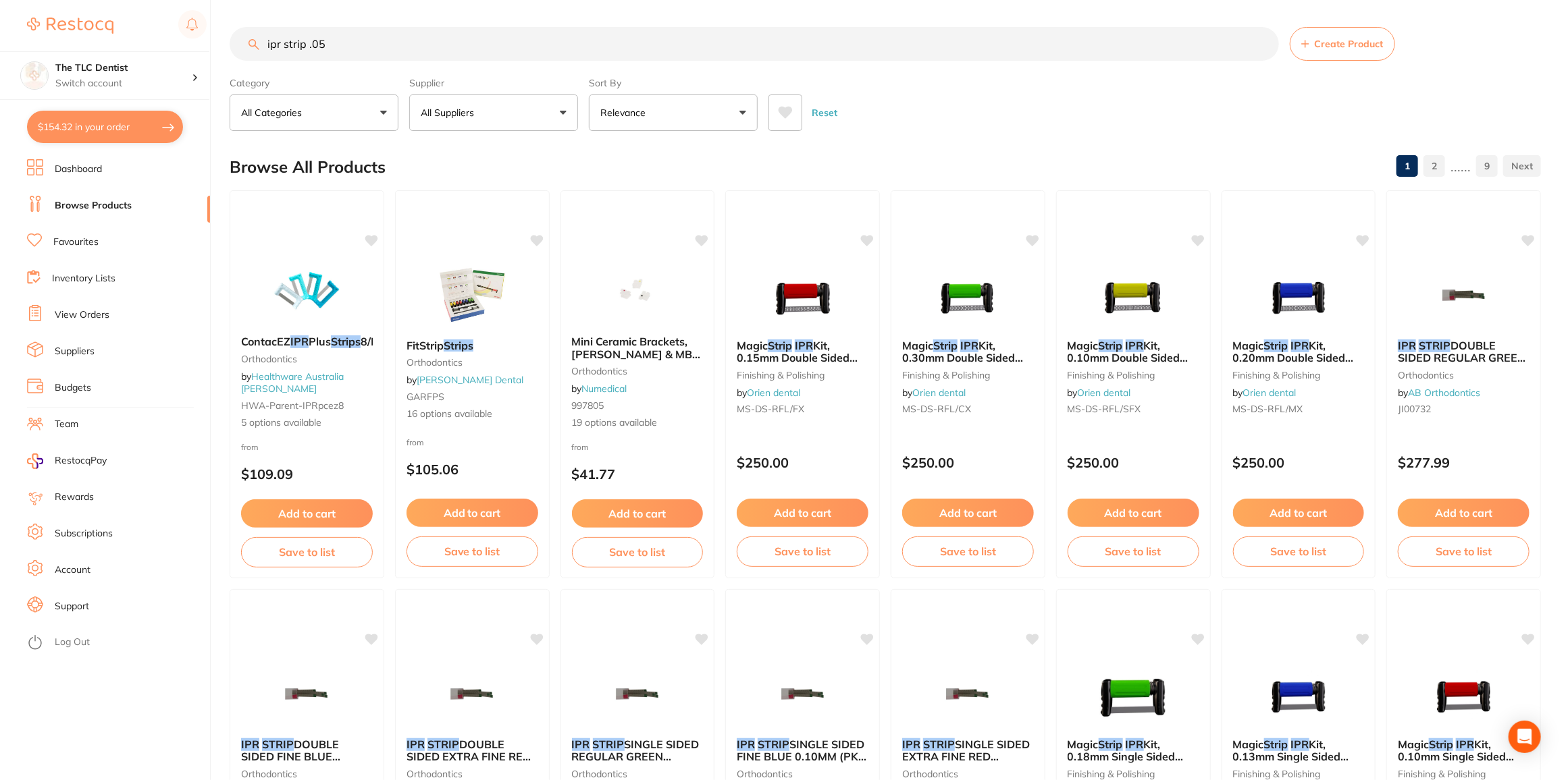
drag, startPoint x: 332, startPoint y: 42, endPoint x: 79, endPoint y: 2, distance: 256.1
click at [85, 16] on div "$154.32 The TLC Dentist Switch account The TLC Dentist $154.32 in your order Da…" at bounding box center [784, 390] width 1568 height 780
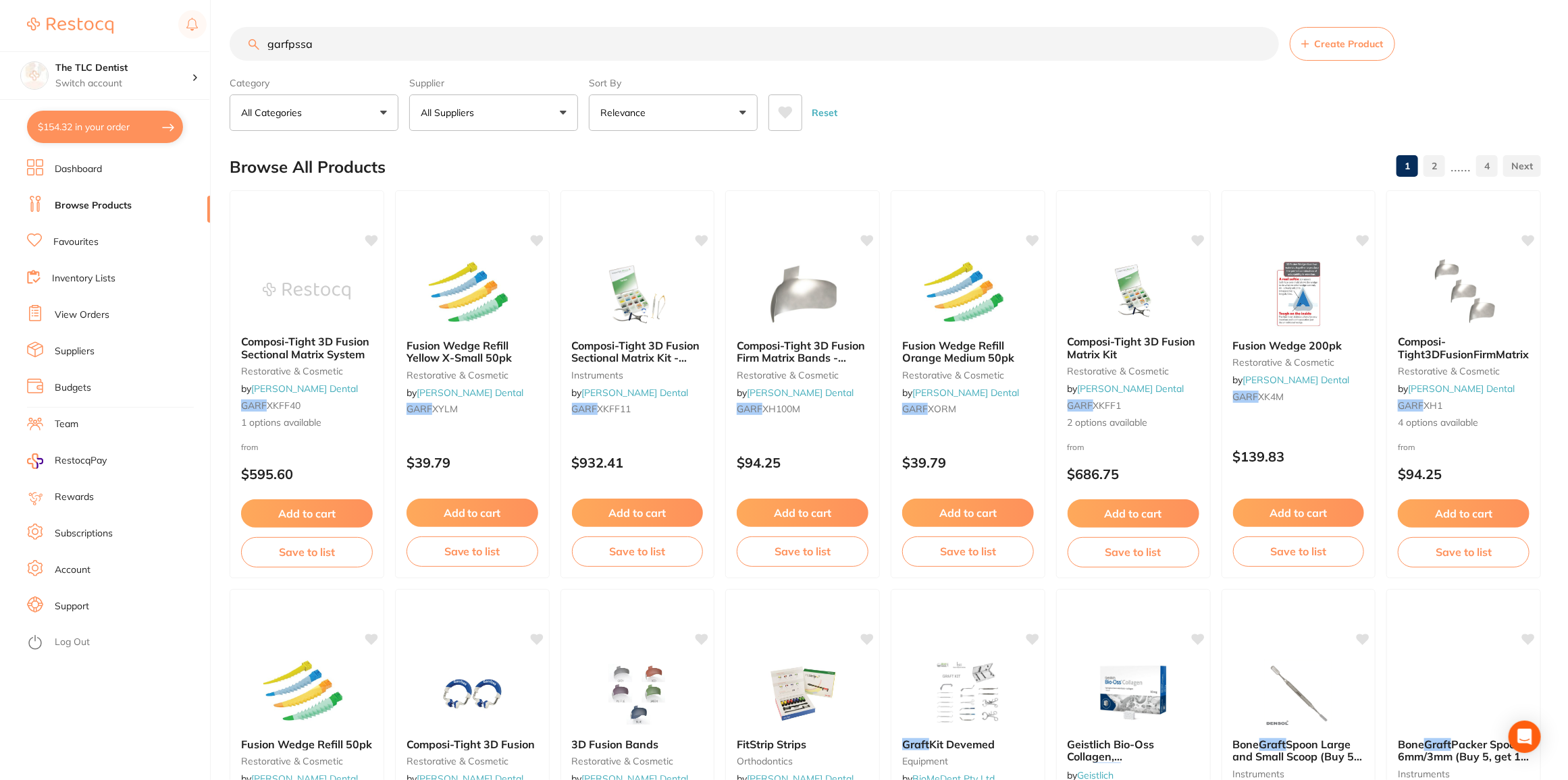
type input "garfpssaw"
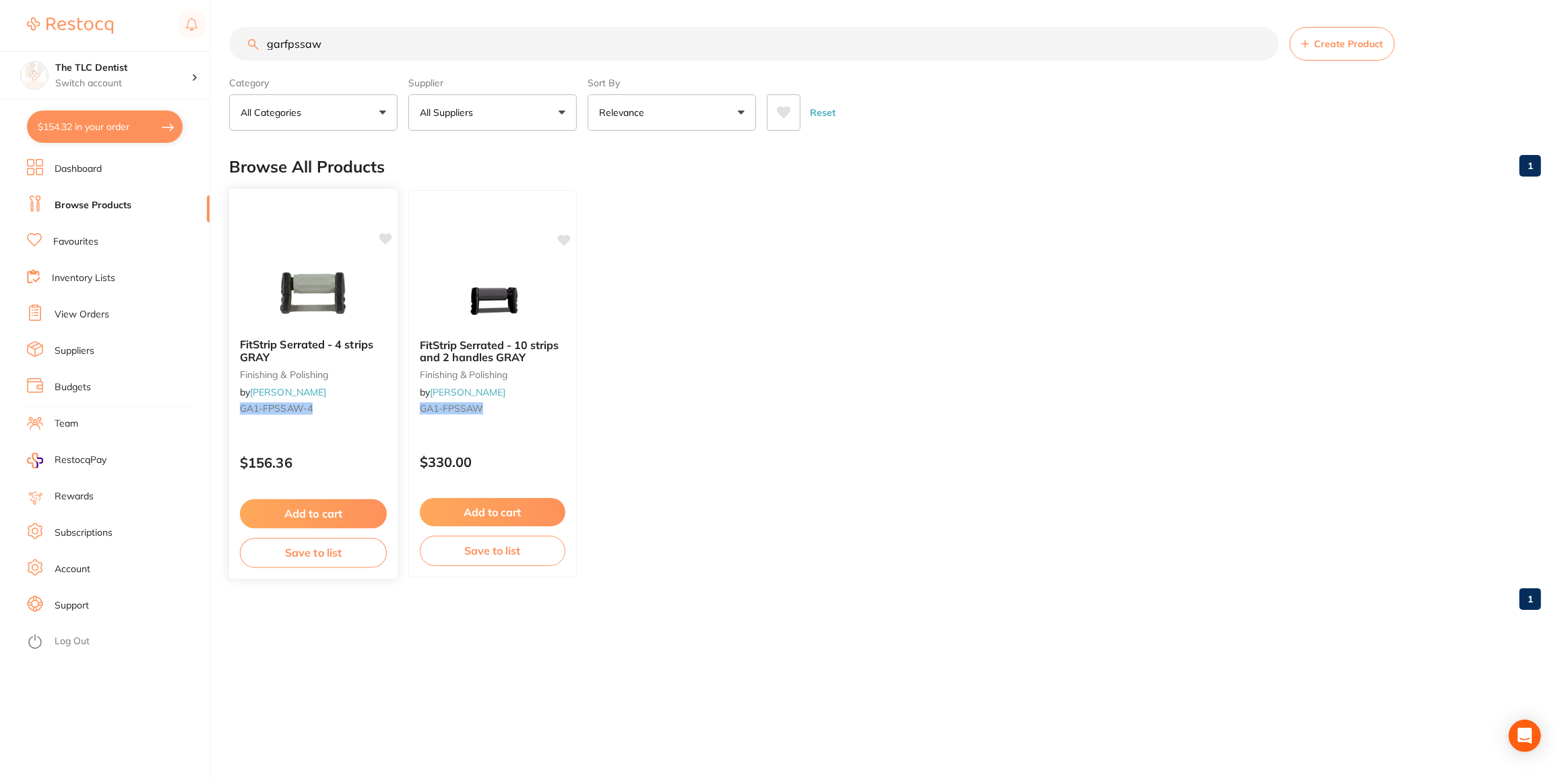
click at [314, 276] on img at bounding box center [312, 293] width 88 height 68
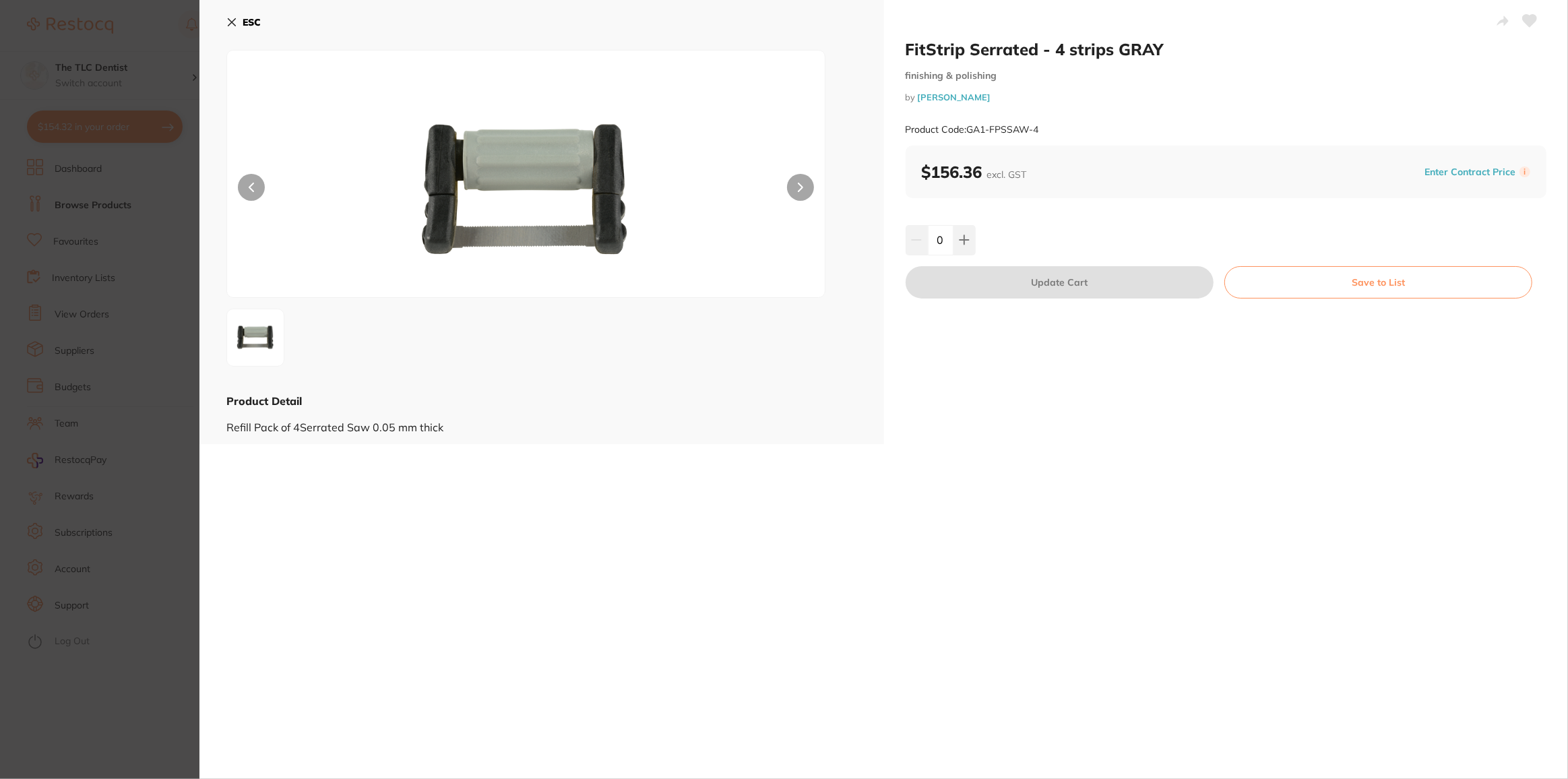
click at [127, 695] on section "FitStrip Serrated - 4 strips GRAY finishing & polishing by [PERSON_NAME] Produc…" at bounding box center [784, 390] width 1568 height 779
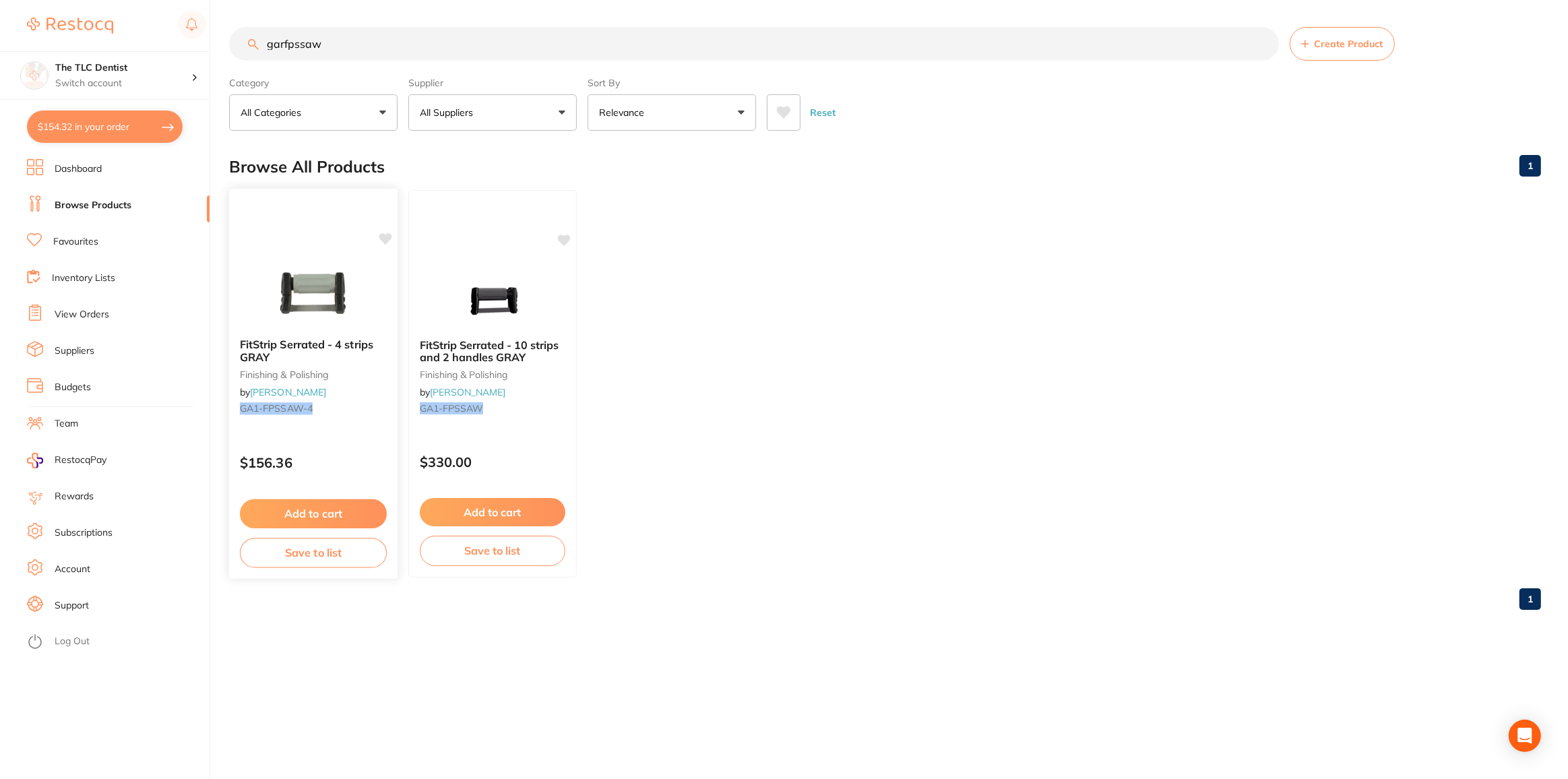
click at [325, 513] on button "Add to cart" at bounding box center [314, 514] width 147 height 29
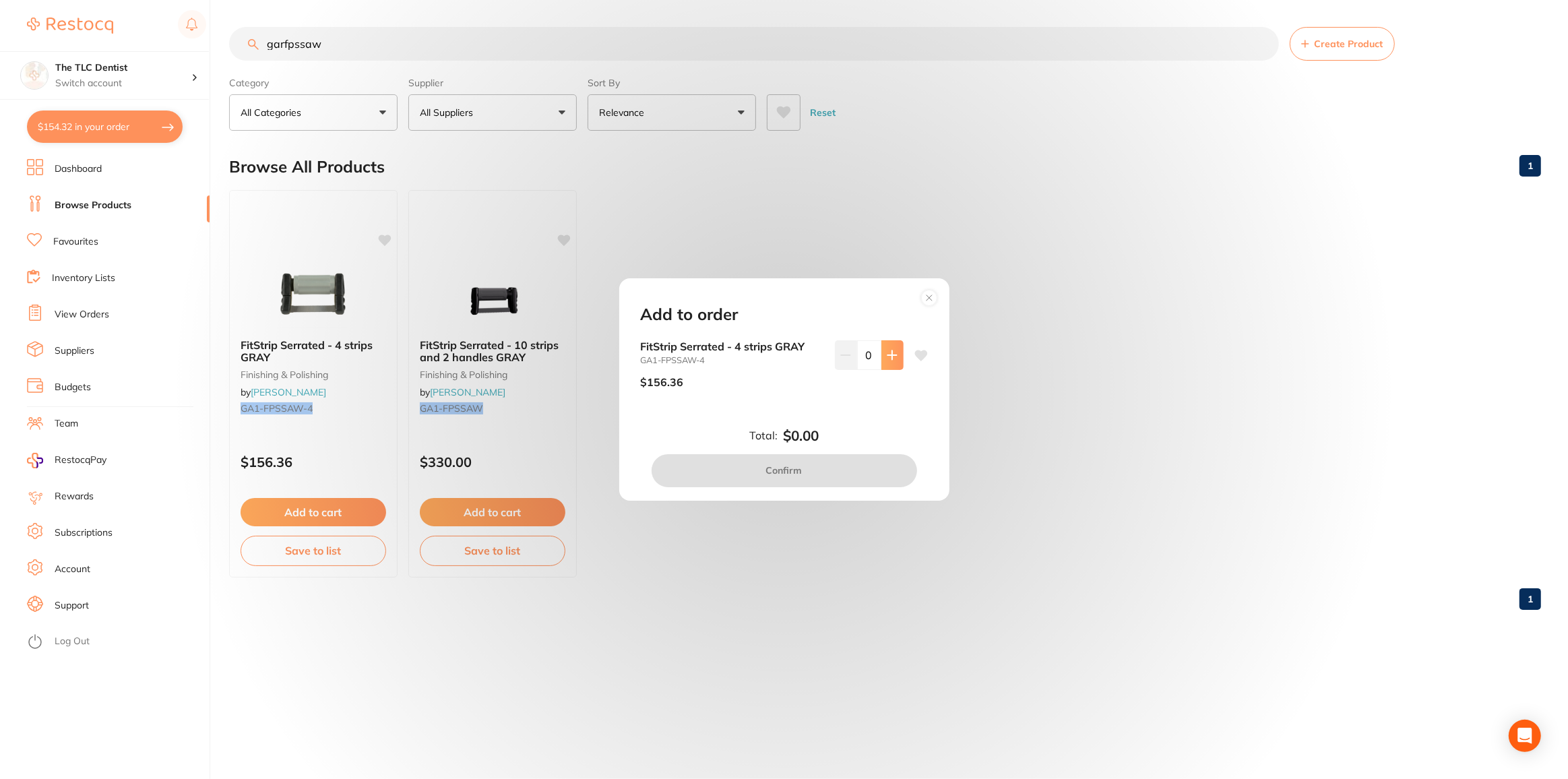
click at [892, 352] on icon at bounding box center [892, 355] width 11 height 11
type input "1"
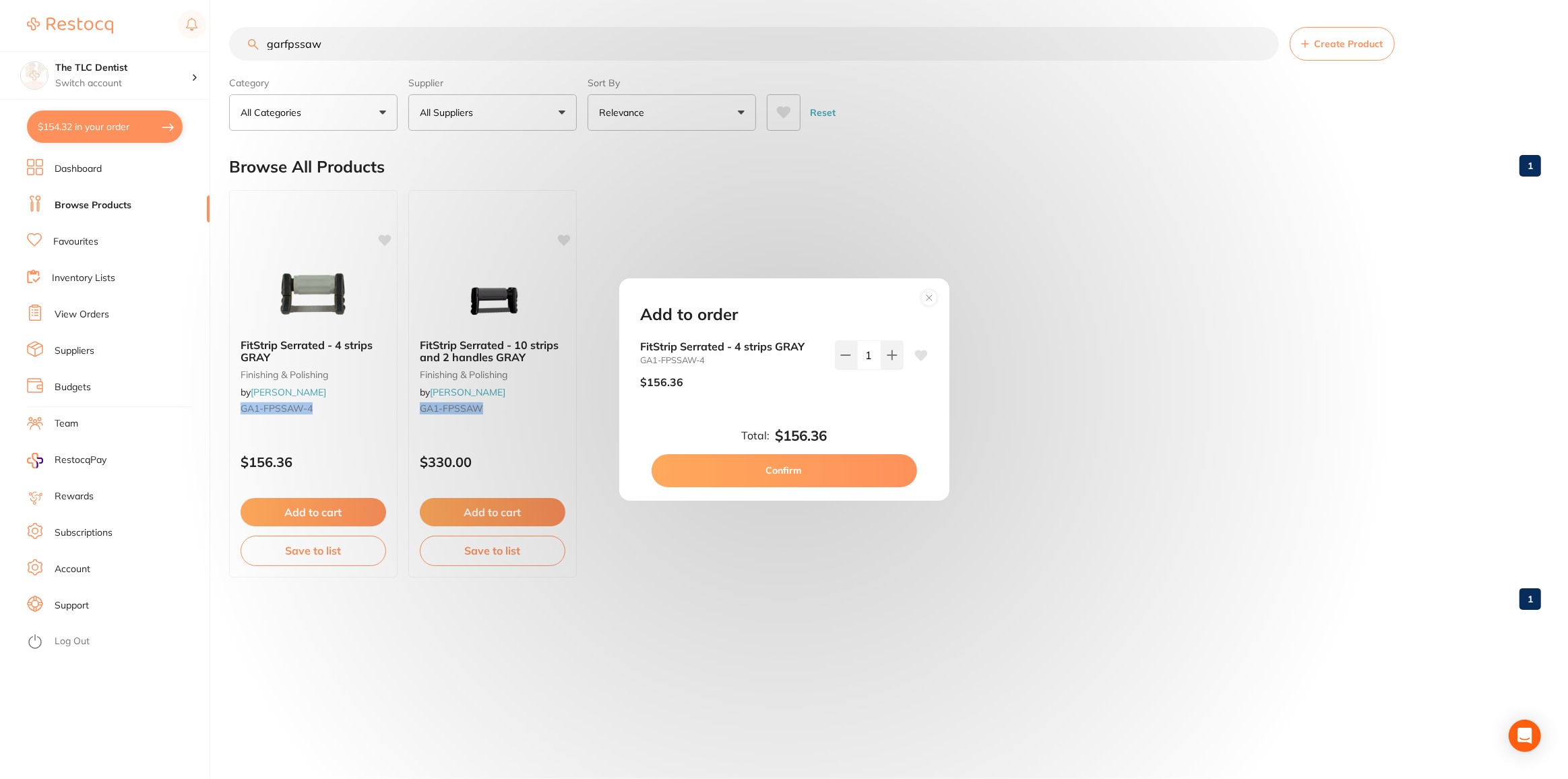
click at [839, 468] on button "Confirm" at bounding box center [784, 470] width 266 height 32
